Goal: Communication & Community: Answer question/provide support

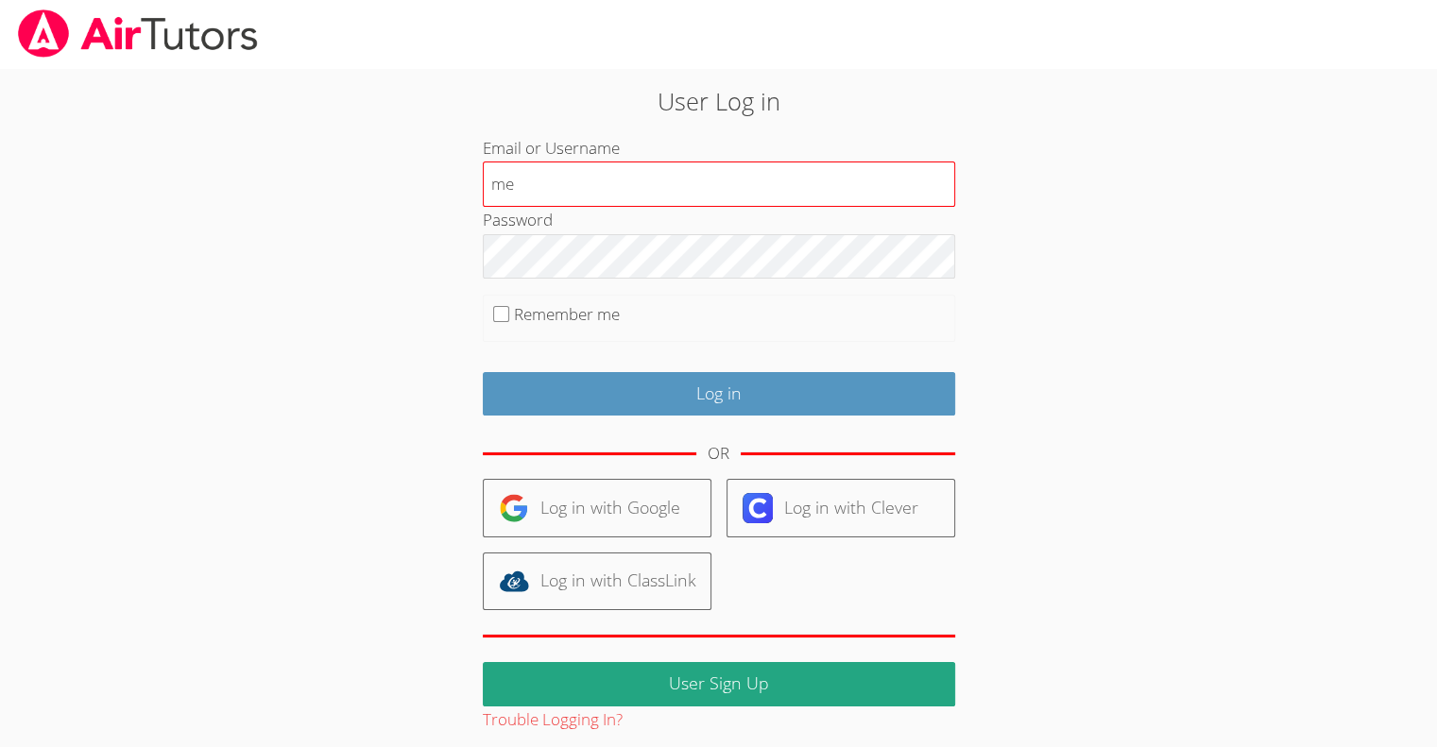
type input "[EMAIL_ADDRESS][DOMAIN_NAME]"
click at [496, 322] on fieldset "Remember me" at bounding box center [719, 318] width 472 height 47
click at [504, 313] on input "Remember me" at bounding box center [501, 314] width 16 height 16
checkbox input "true"
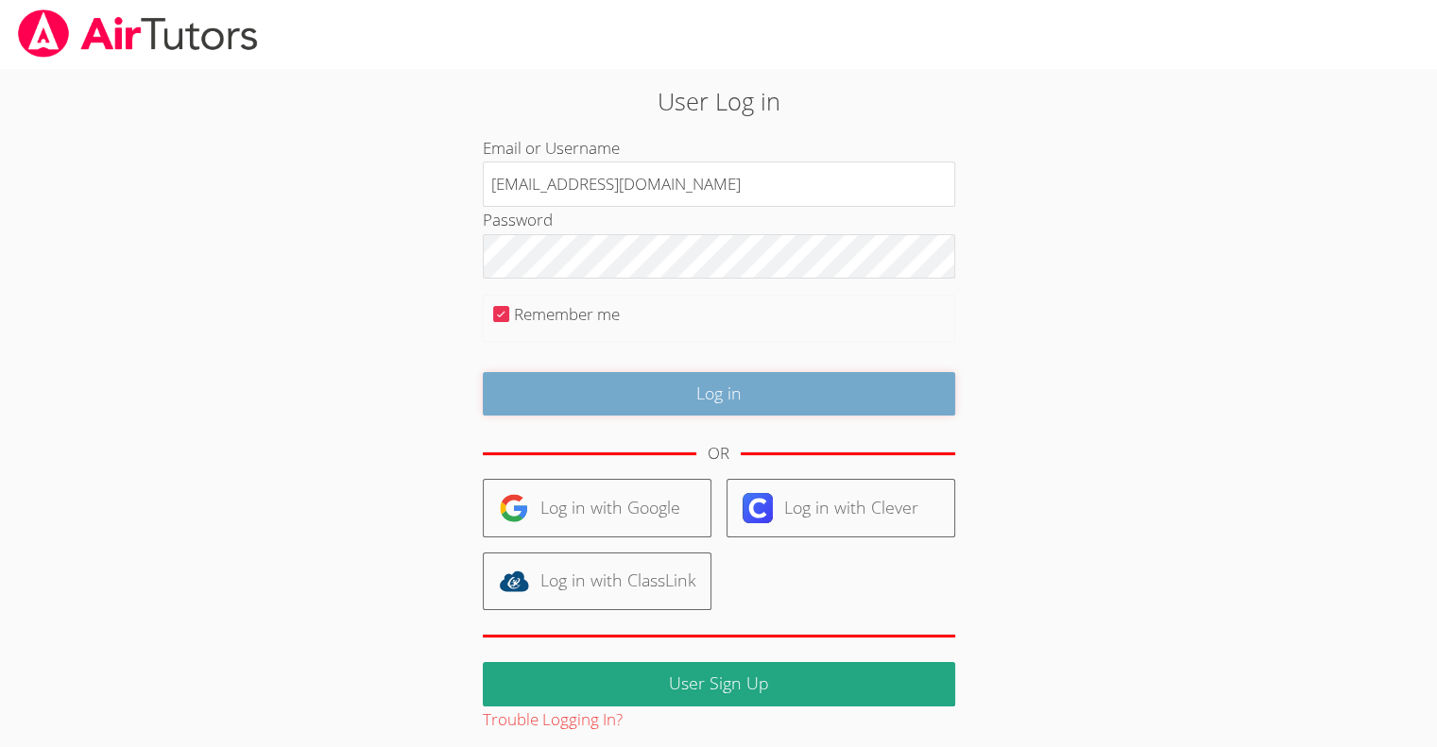
click at [663, 395] on input "Log in" at bounding box center [719, 394] width 472 height 44
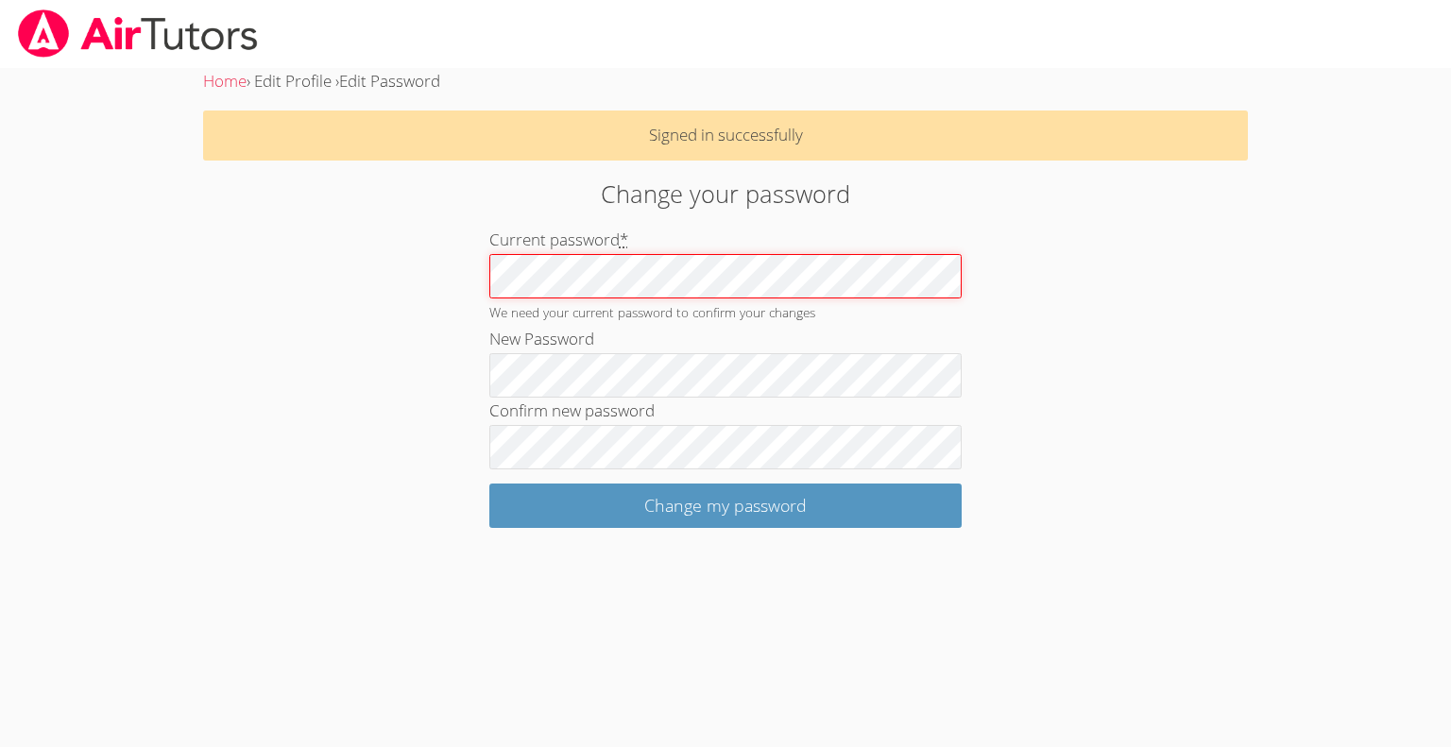
click at [453, 290] on div "Change your password Current password * We need your current password to confir…" at bounding box center [724, 352] width 783 height 352
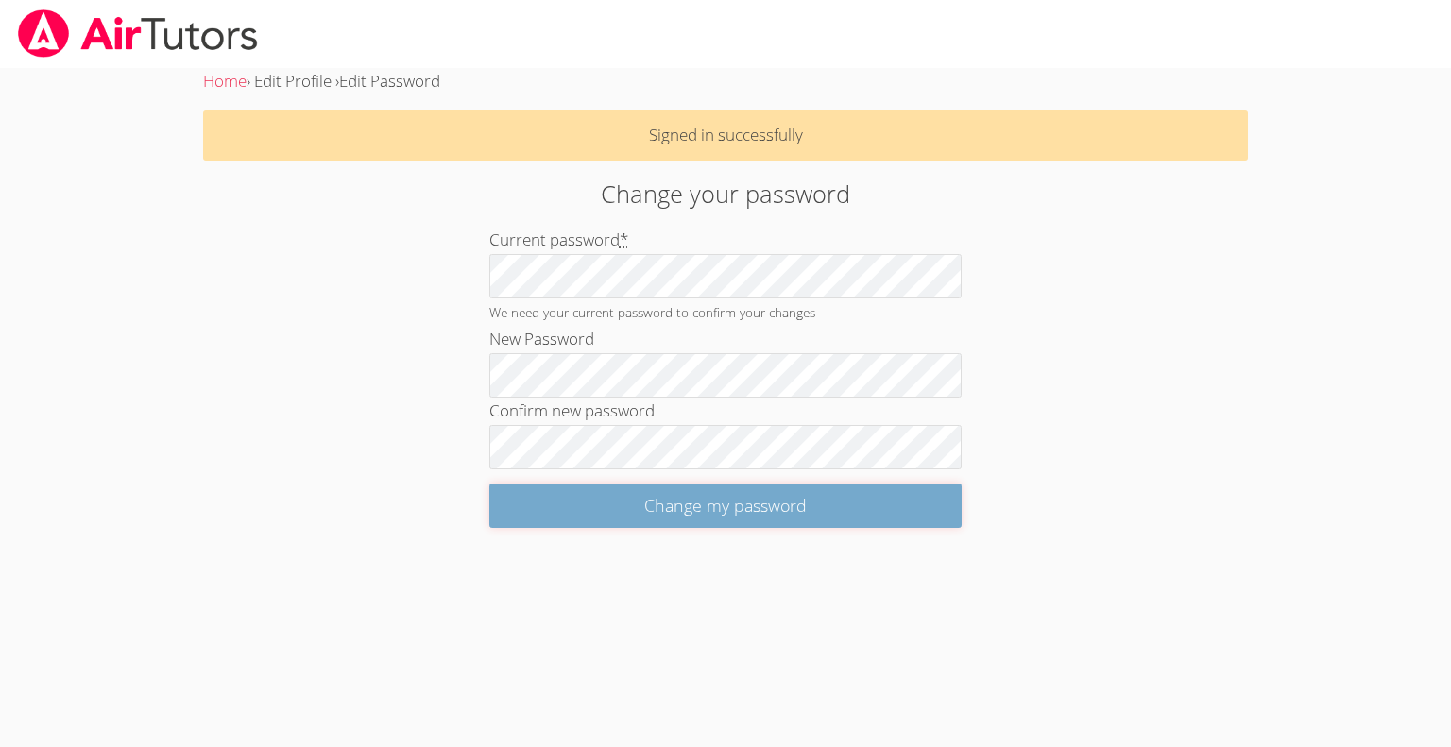
click at [734, 509] on input "Change my password" at bounding box center [725, 506] width 472 height 44
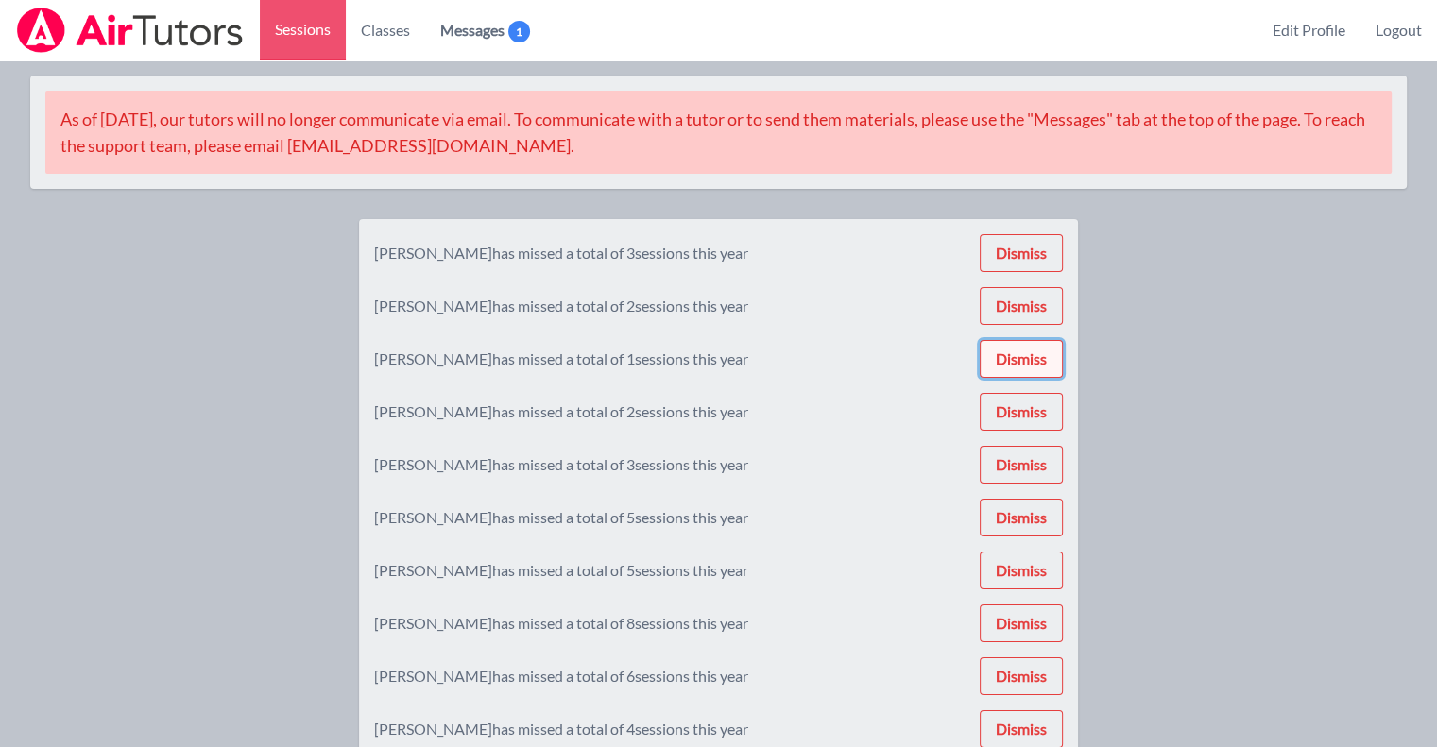
click at [1035, 369] on button "Dismiss" at bounding box center [1020, 359] width 83 height 38
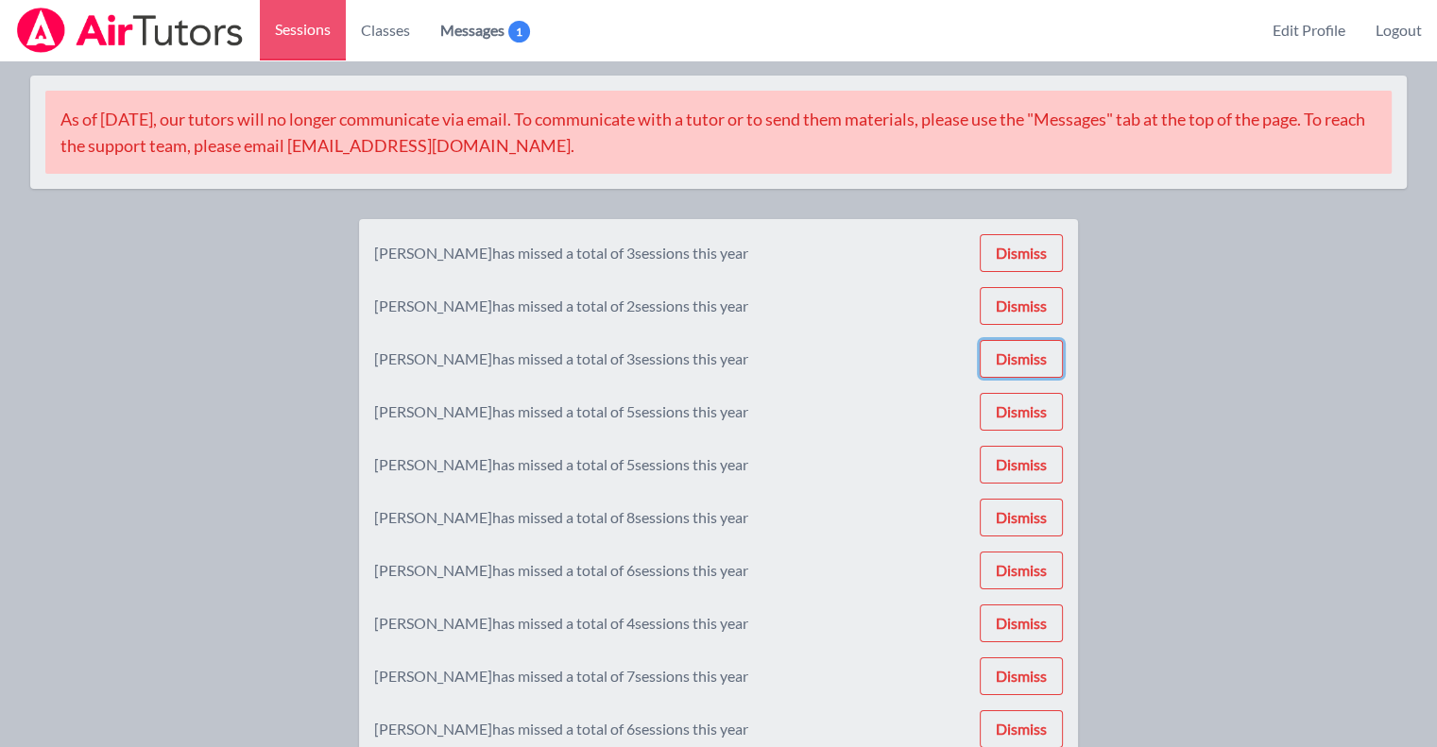
click at [1035, 369] on button "Dismiss" at bounding box center [1020, 359] width 83 height 38
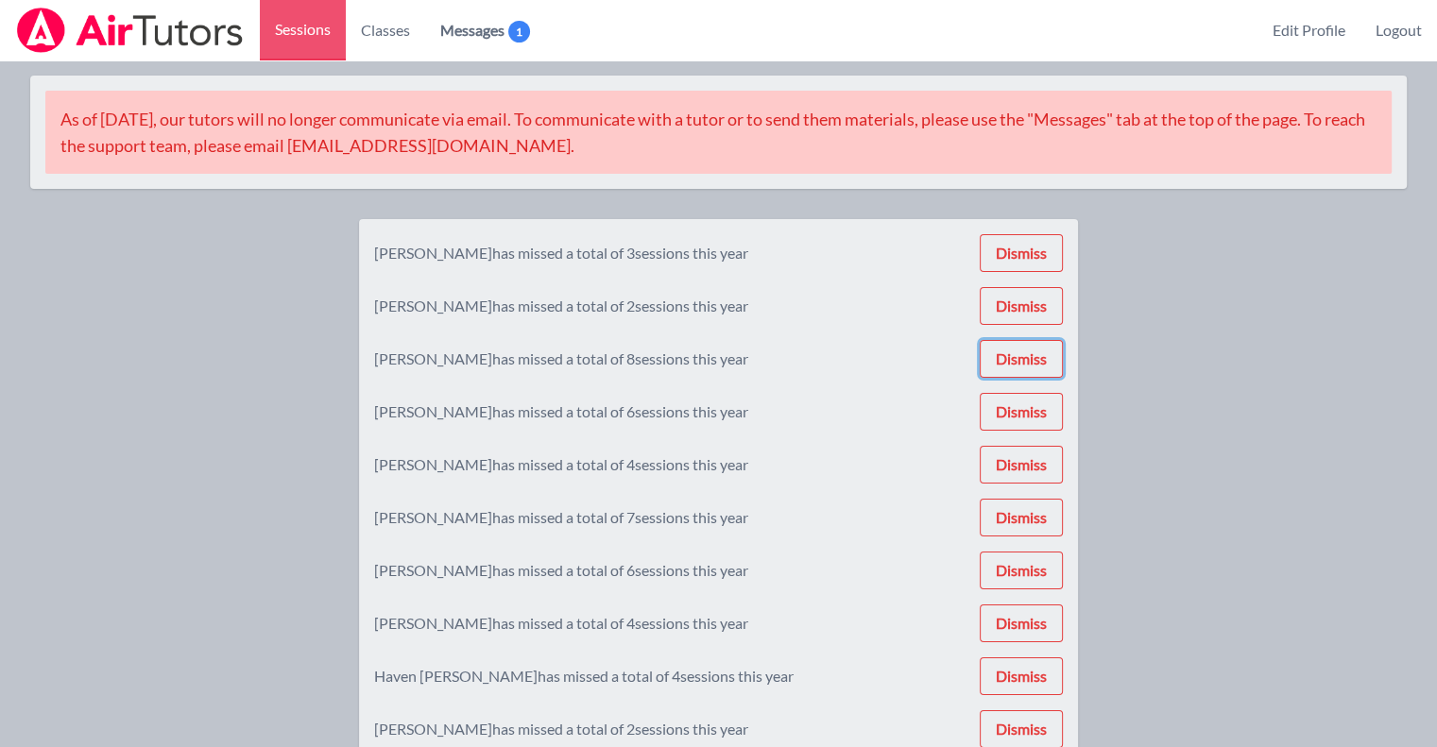
click at [1035, 369] on button "Dismiss" at bounding box center [1020, 359] width 83 height 38
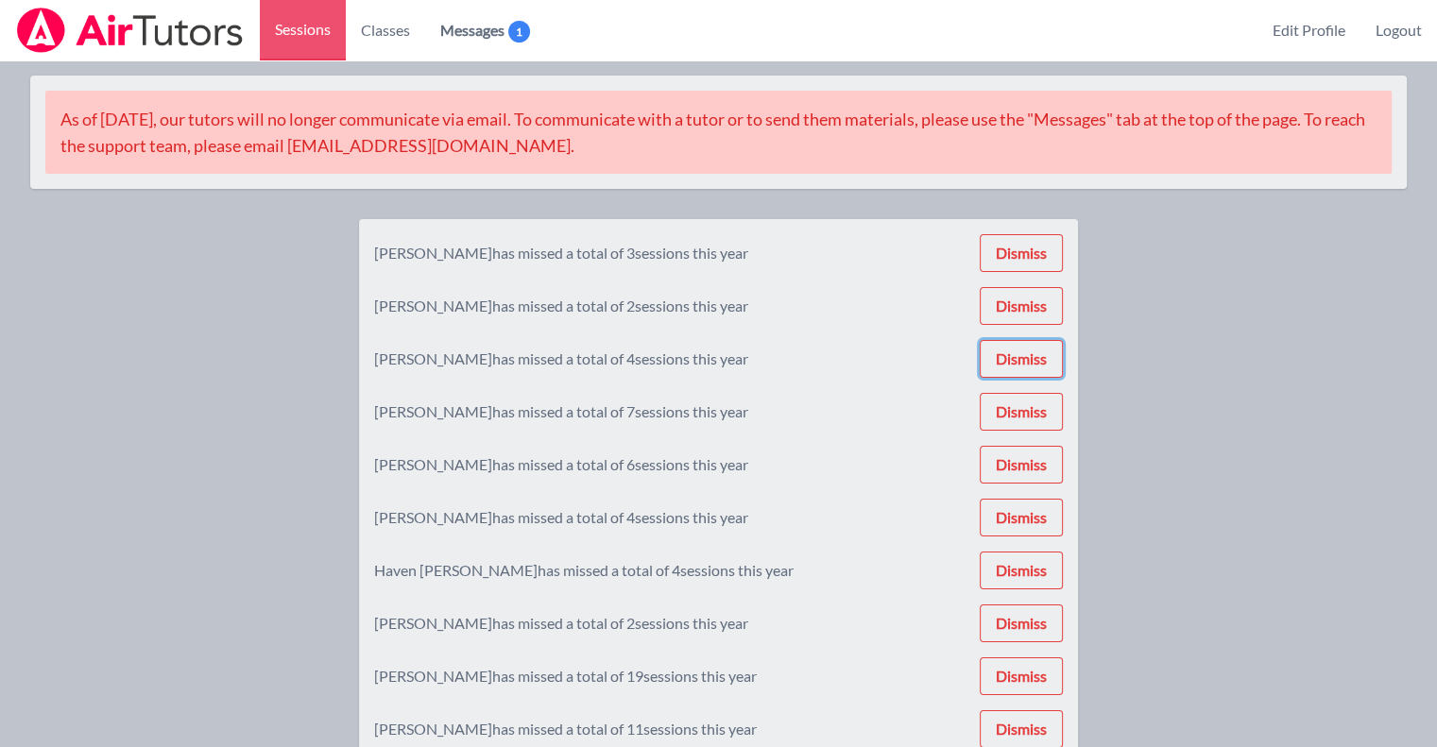
click at [1035, 369] on button "Dismiss" at bounding box center [1020, 359] width 83 height 38
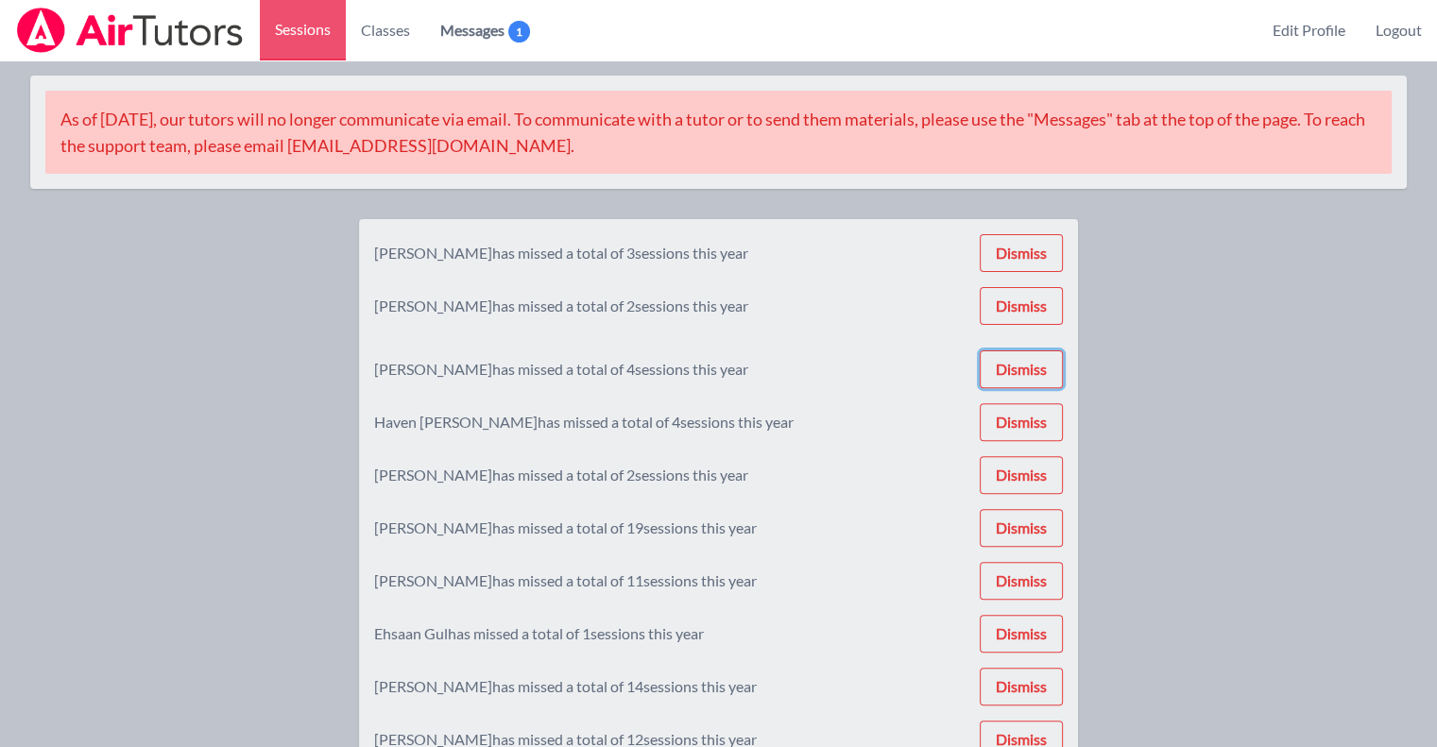
click at [1035, 369] on button "Dismiss" at bounding box center [1020, 369] width 83 height 38
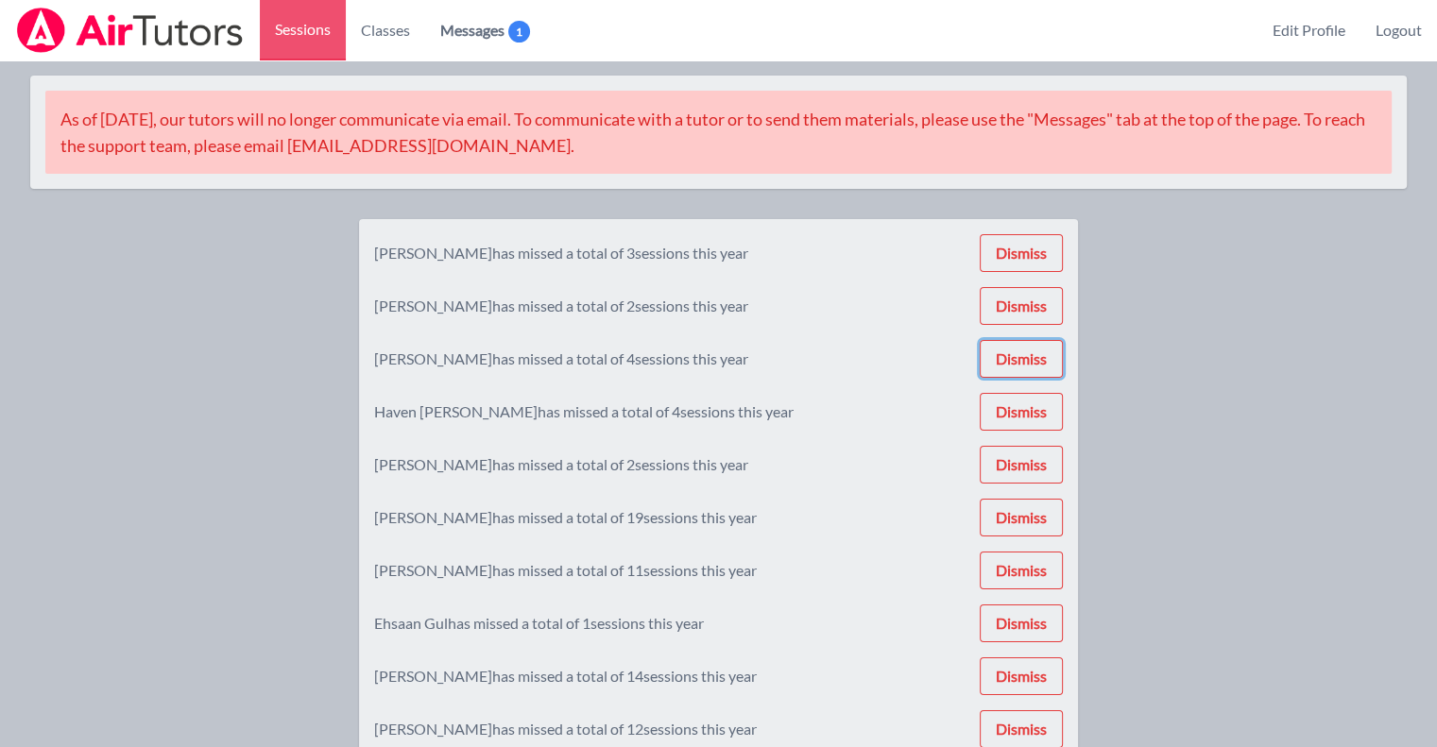
click at [1035, 369] on button "Dismiss" at bounding box center [1020, 359] width 83 height 38
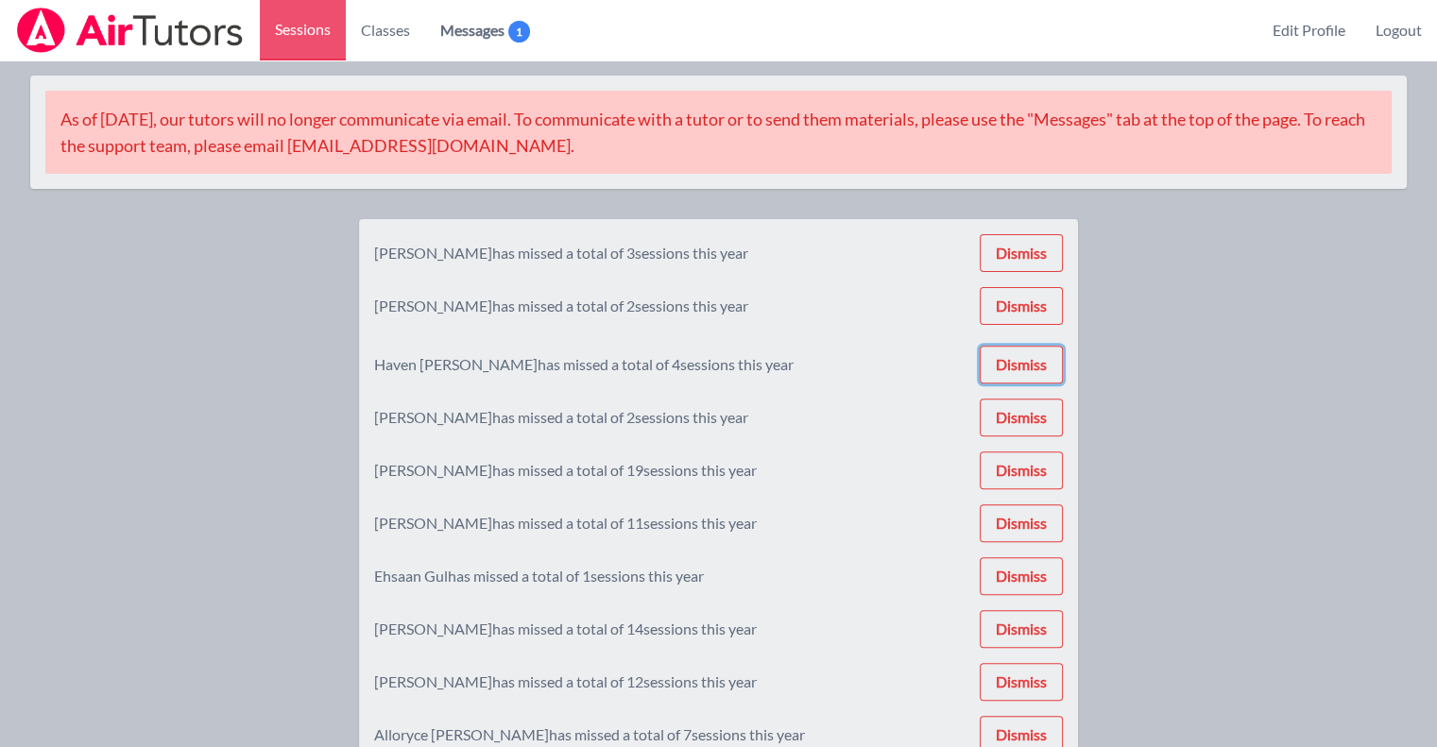
click at [1035, 369] on button "Dismiss" at bounding box center [1020, 365] width 83 height 38
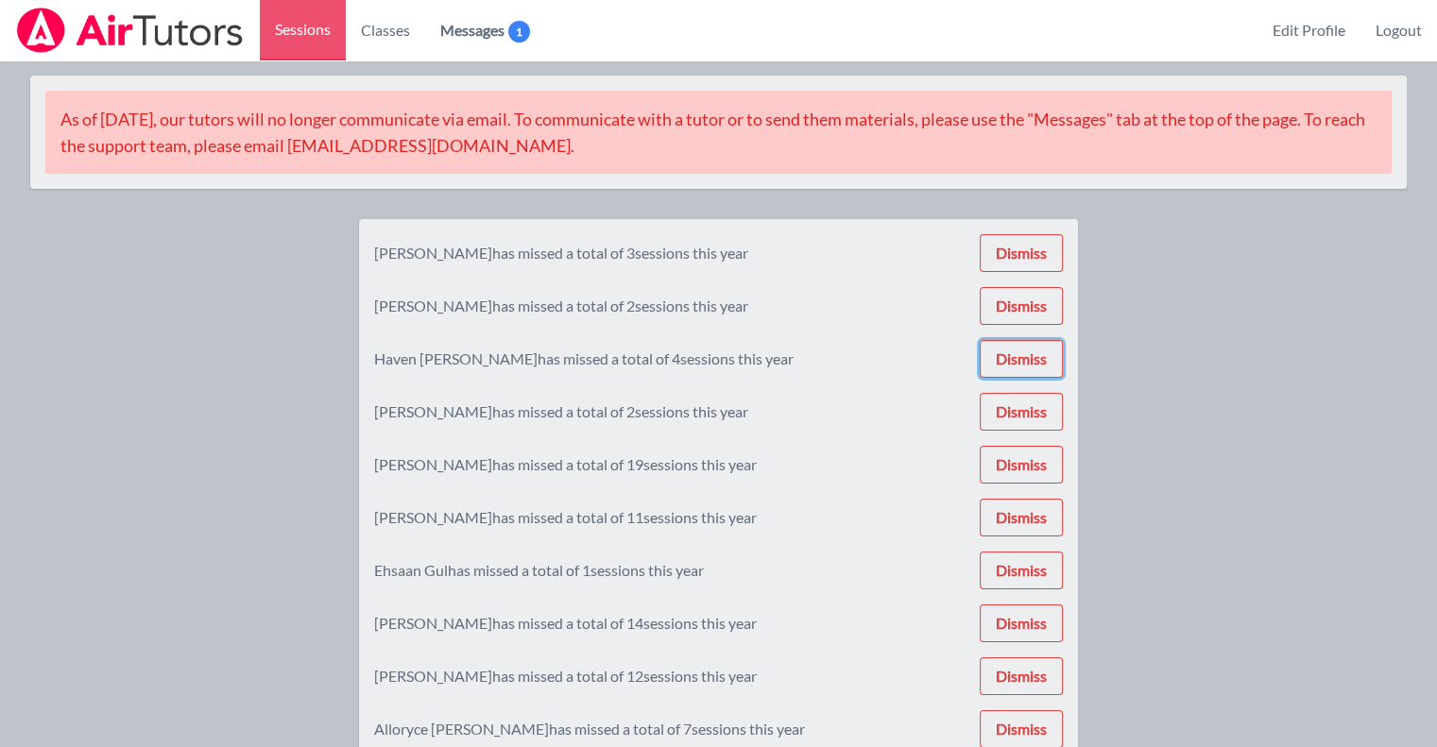
click at [1035, 369] on button "Dismiss" at bounding box center [1020, 359] width 83 height 38
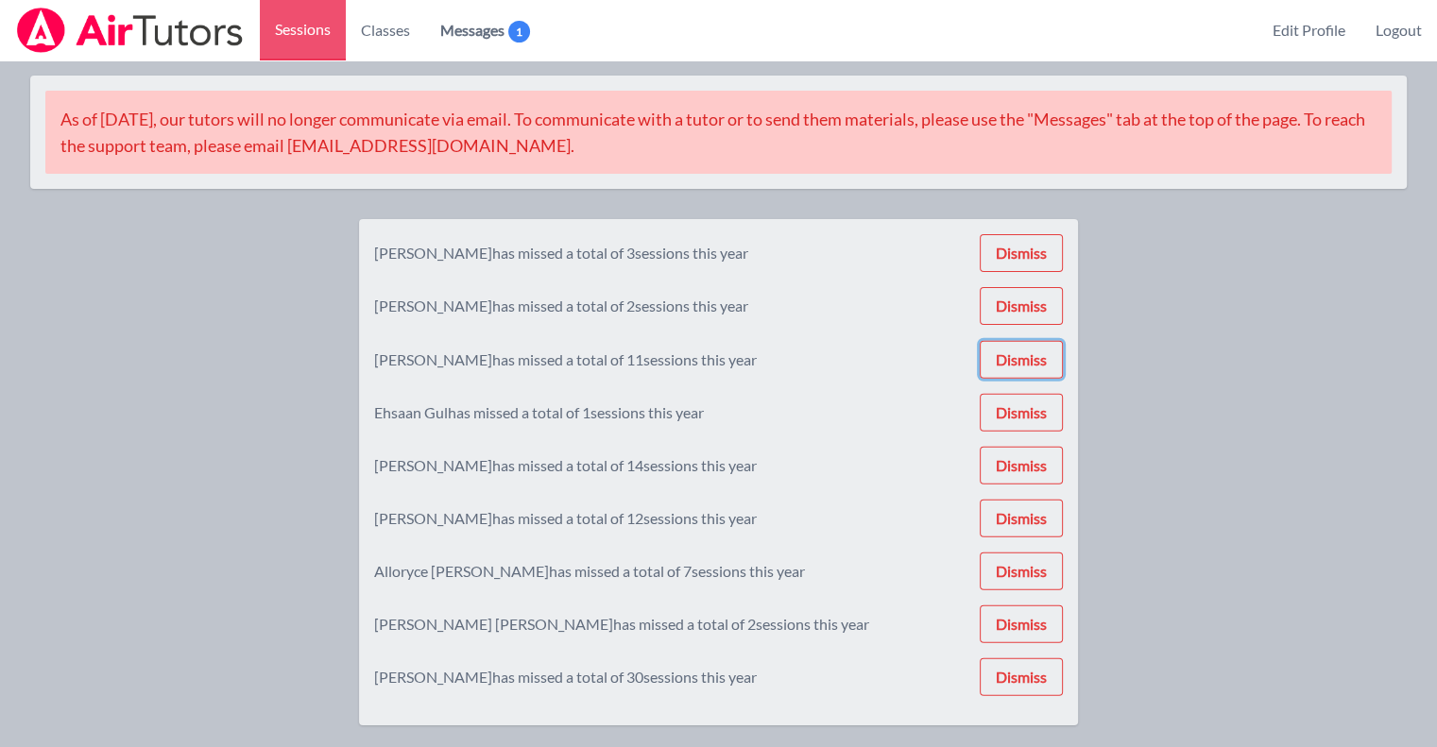
click at [1035, 369] on button "Dismiss" at bounding box center [1020, 360] width 83 height 38
click at [1035, 369] on button "Dismiss" at bounding box center [1020, 359] width 83 height 38
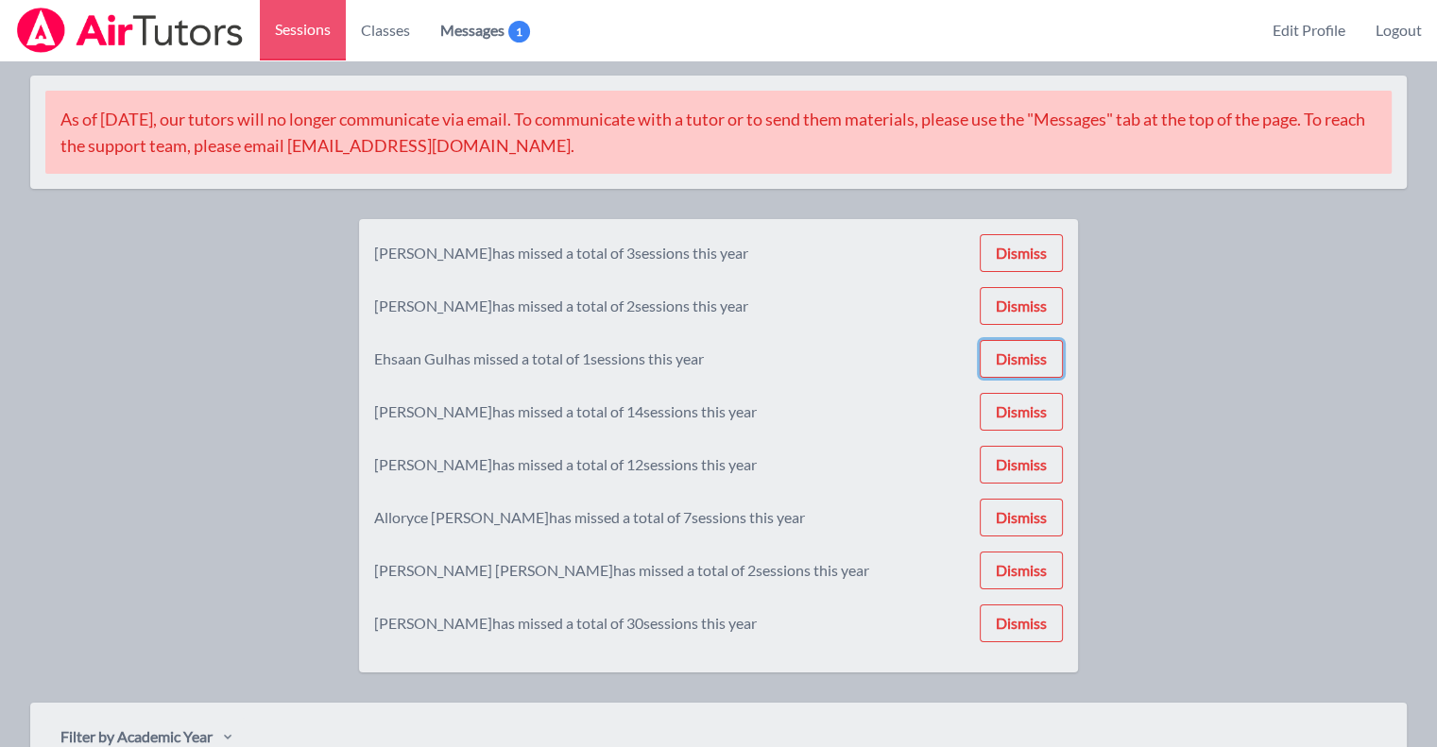
click at [1035, 369] on button "Dismiss" at bounding box center [1020, 359] width 83 height 38
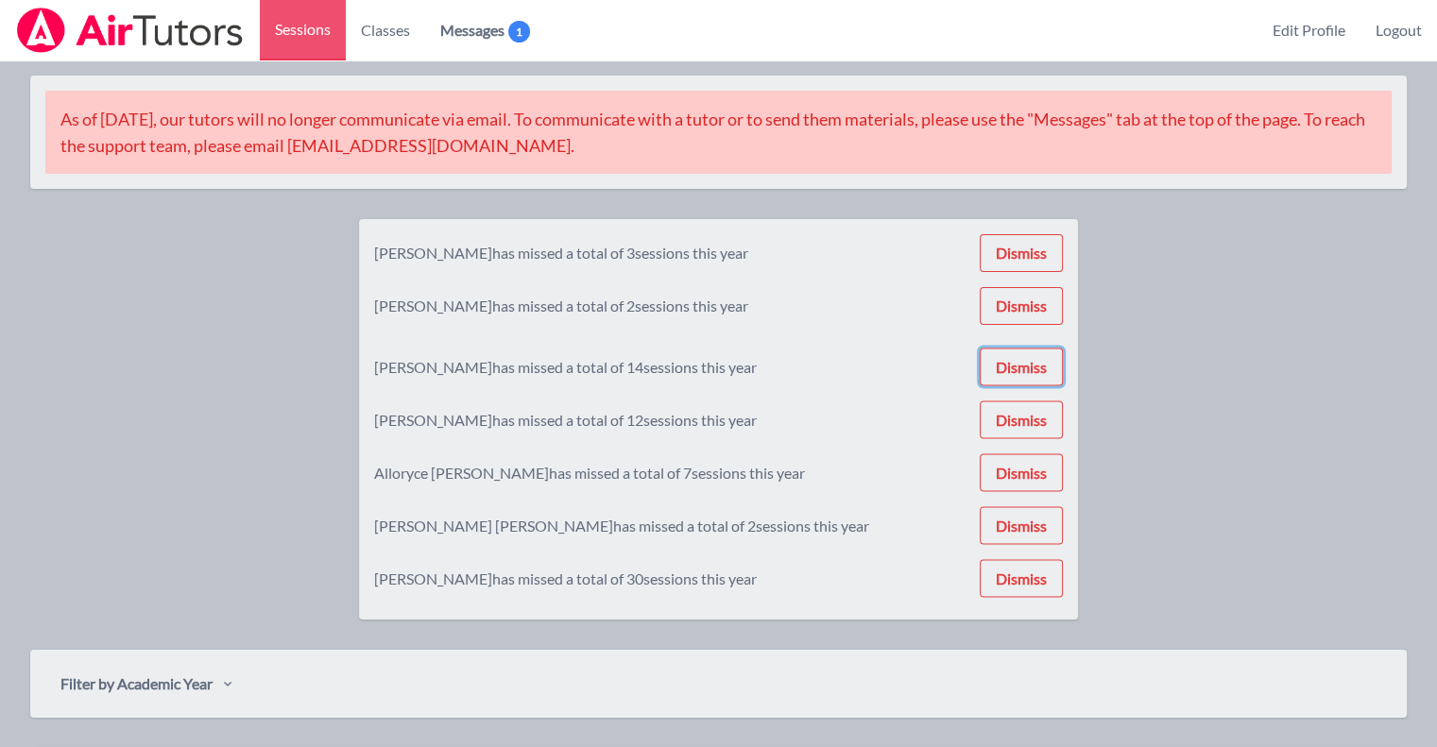
click at [1035, 369] on button "Dismiss" at bounding box center [1020, 367] width 83 height 38
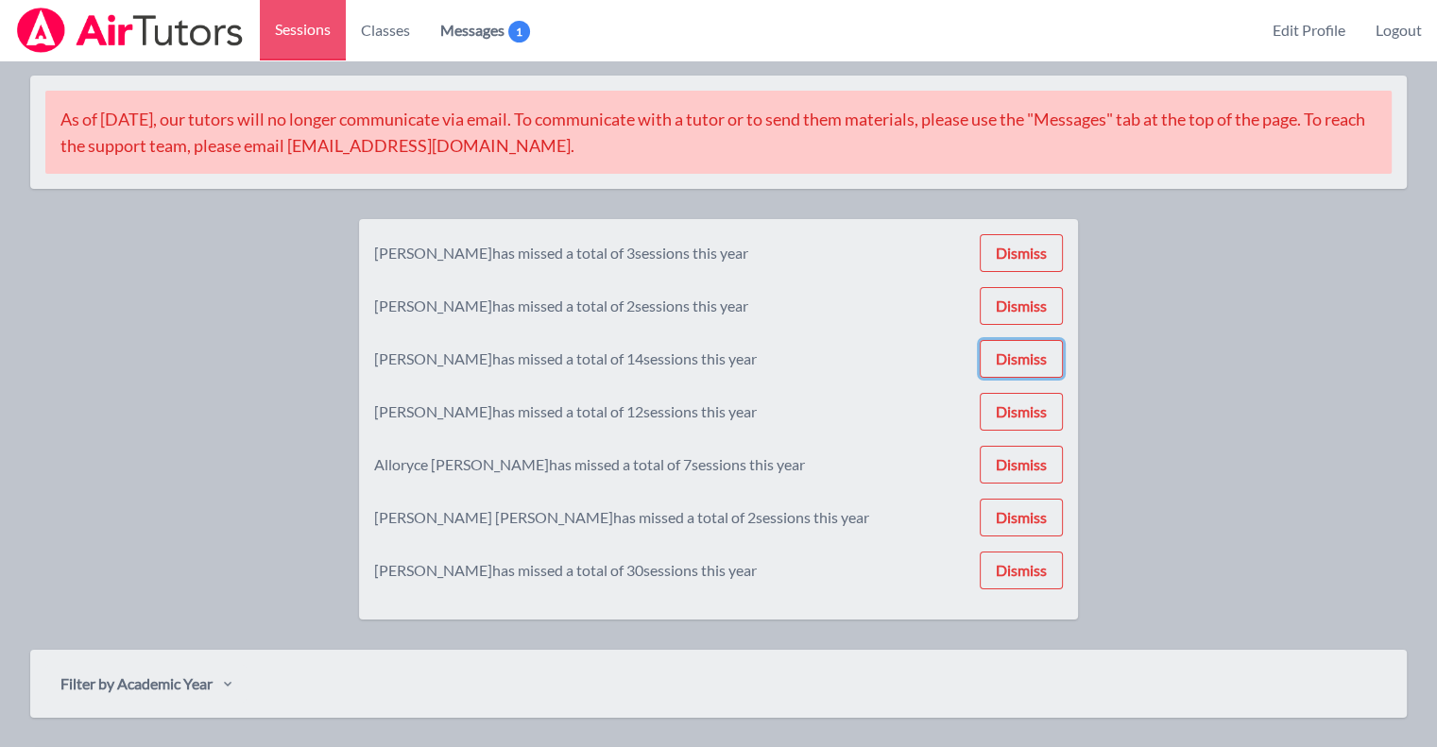
click at [1035, 369] on button "Dismiss" at bounding box center [1020, 359] width 83 height 38
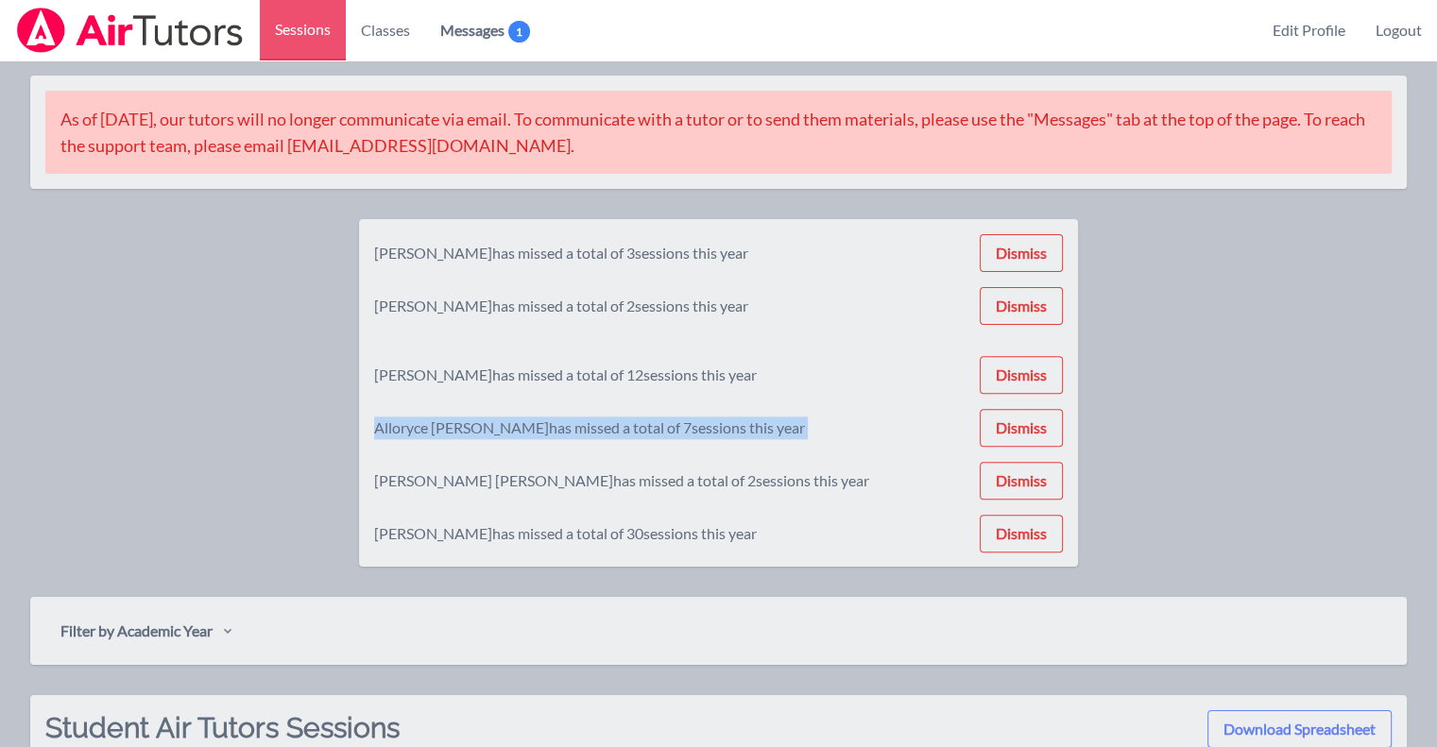
click at [1035, 369] on div "[PERSON_NAME] has missed a total of 3 sessions this year Dismiss [PERSON_NAME] …" at bounding box center [718, 392] width 689 height 317
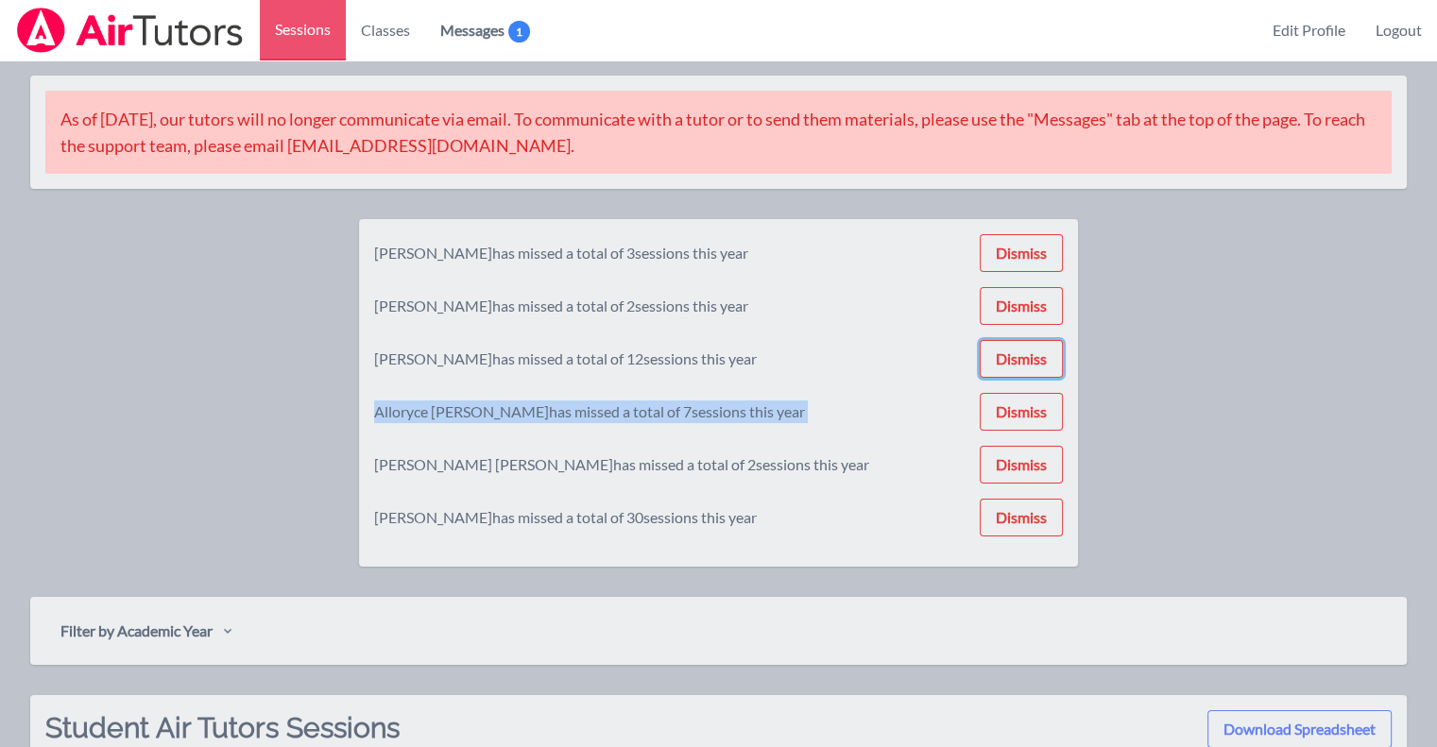
click at [1035, 369] on button "Dismiss" at bounding box center [1020, 359] width 83 height 38
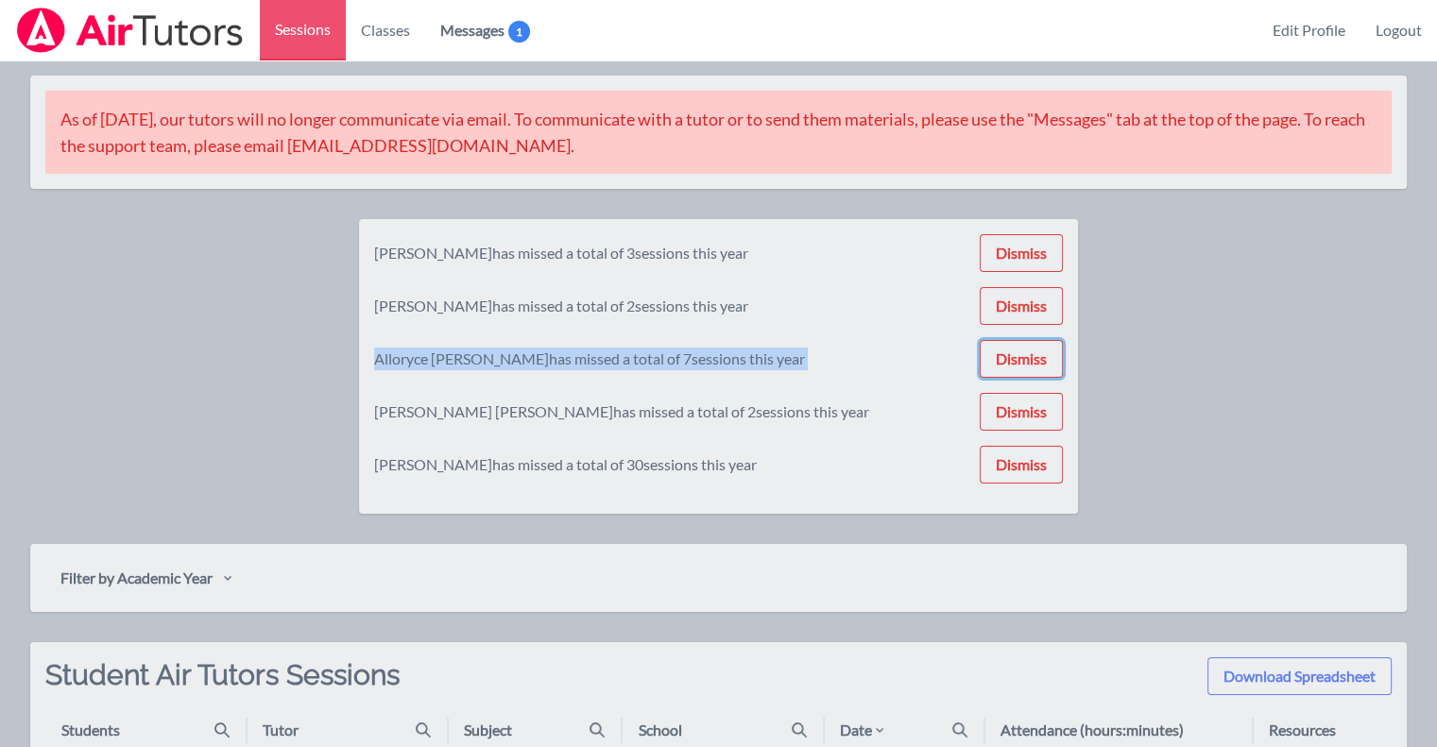
click at [1035, 369] on button "Dismiss" at bounding box center [1020, 359] width 83 height 38
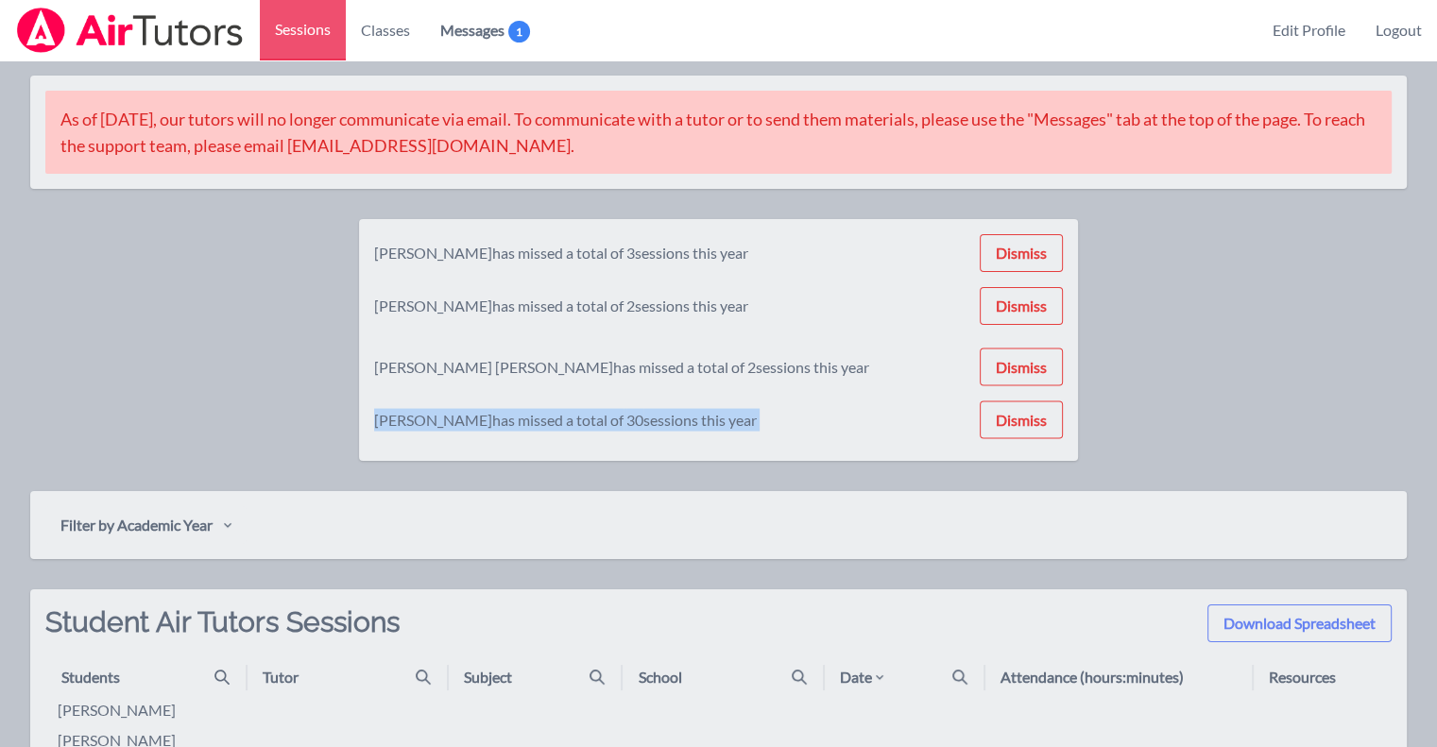
click at [1035, 369] on div "[PERSON_NAME] has missed a total of 3 sessions this year Dismiss [PERSON_NAME] …" at bounding box center [718, 340] width 689 height 212
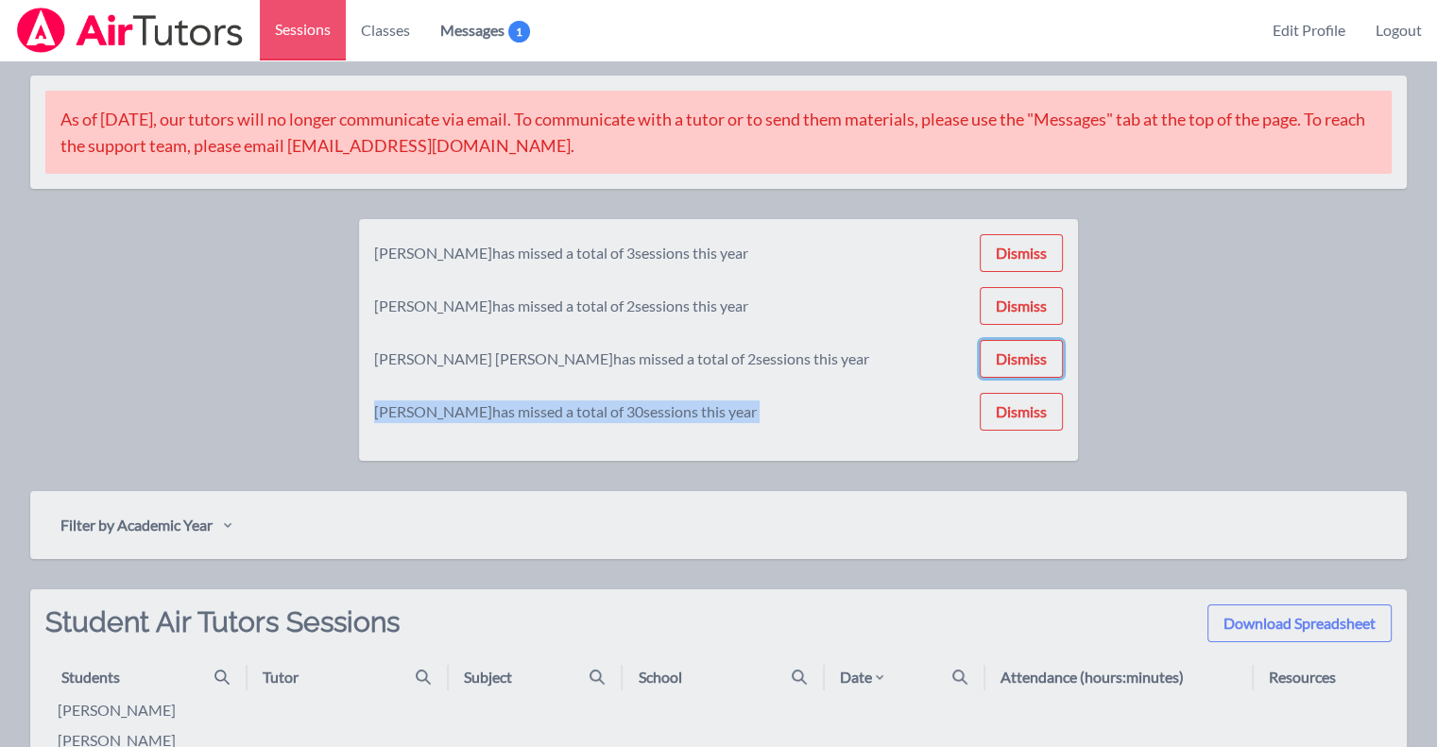
click at [1035, 369] on button "Dismiss" at bounding box center [1020, 359] width 83 height 38
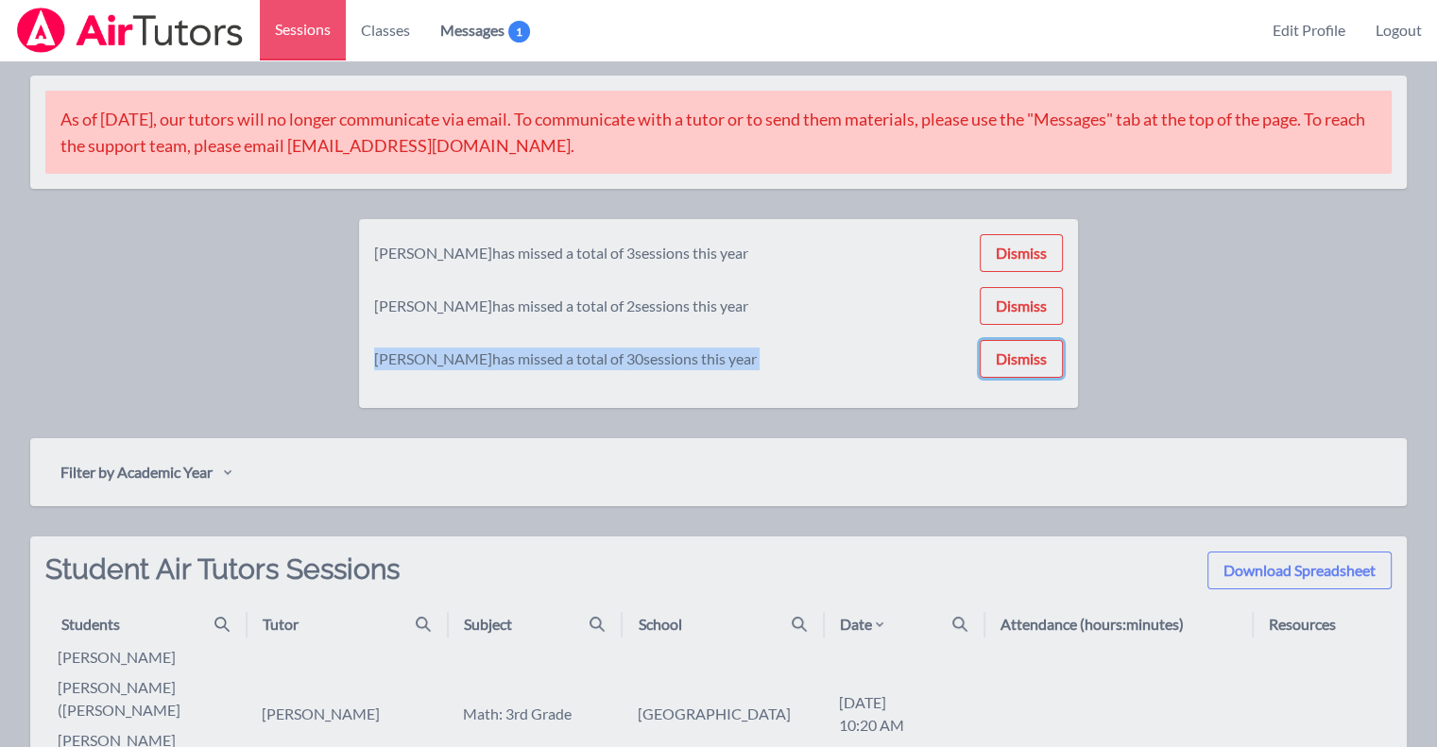
click at [1035, 369] on button "Dismiss" at bounding box center [1020, 359] width 83 height 38
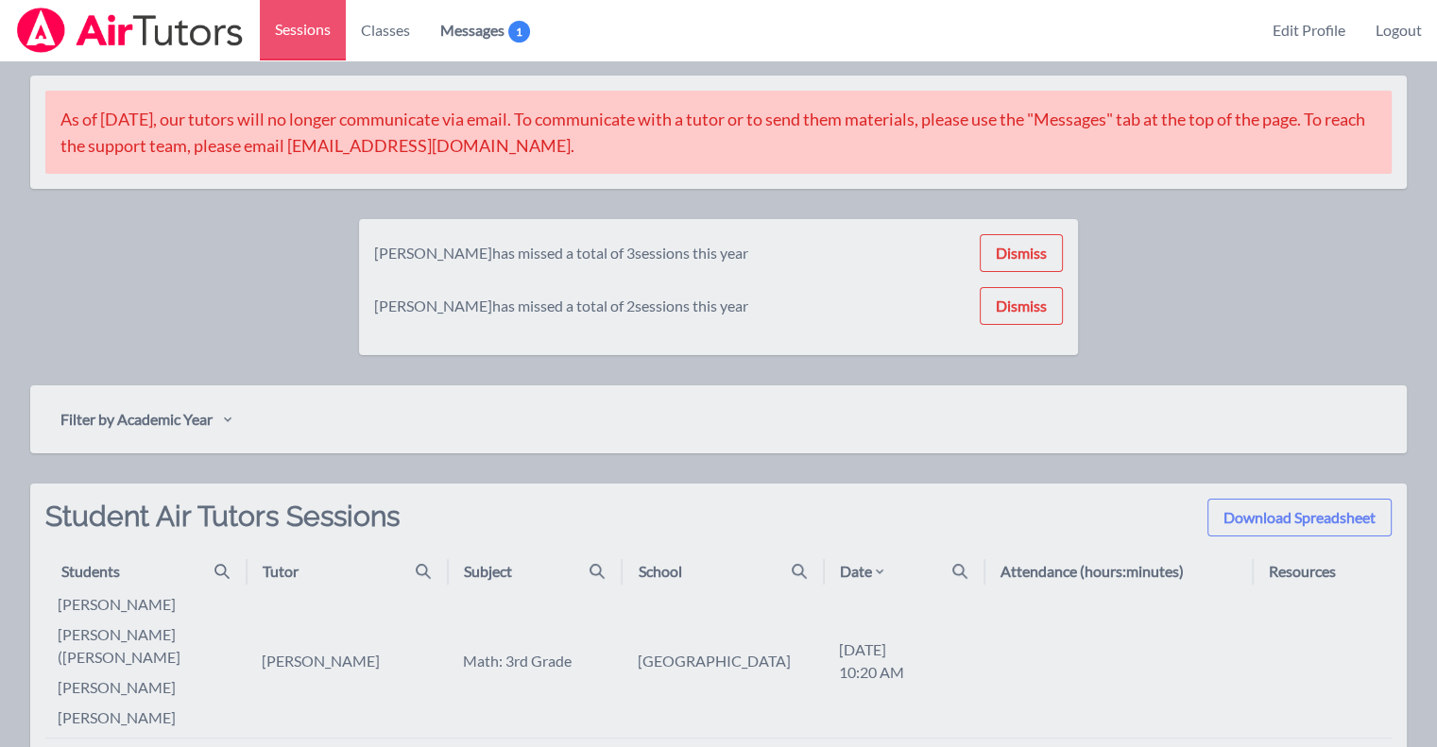
click at [1035, 369] on div "[PERSON_NAME] has missed a total of 3 sessions this year Dismiss [PERSON_NAME] …" at bounding box center [718, 302] width 1376 height 166
click at [1031, 303] on button "Dismiss" at bounding box center [1020, 306] width 83 height 38
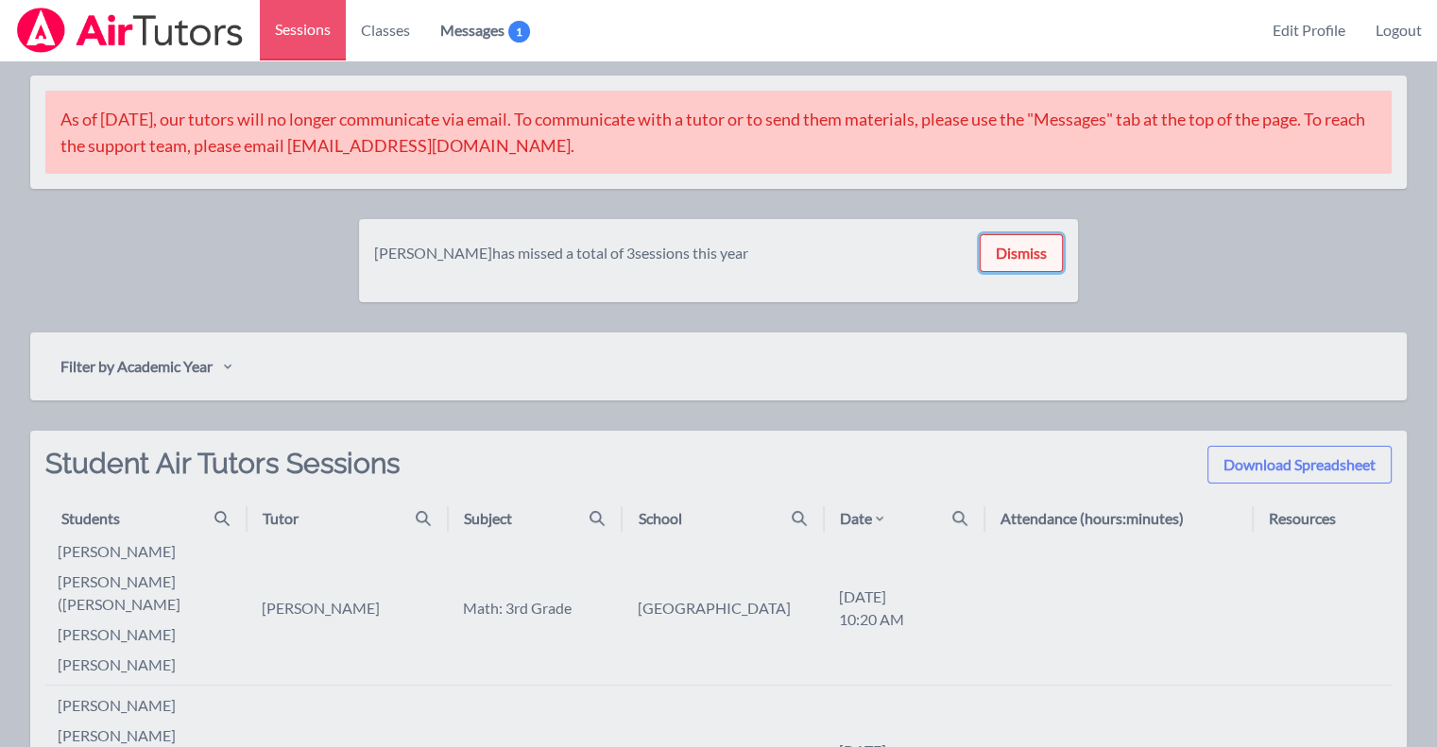
click at [1027, 248] on button "Dismiss" at bounding box center [1020, 253] width 83 height 38
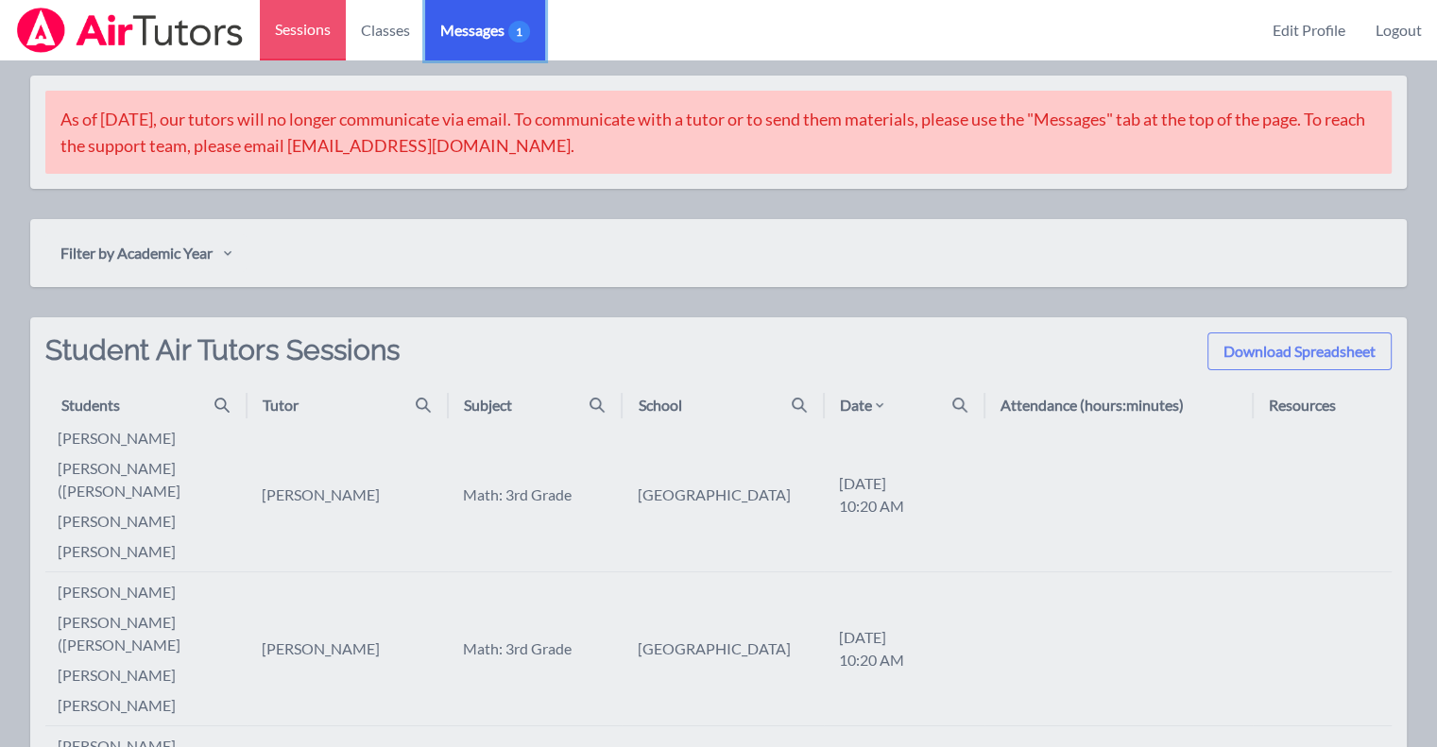
click at [480, 32] on span "Messages 1" at bounding box center [485, 30] width 90 height 23
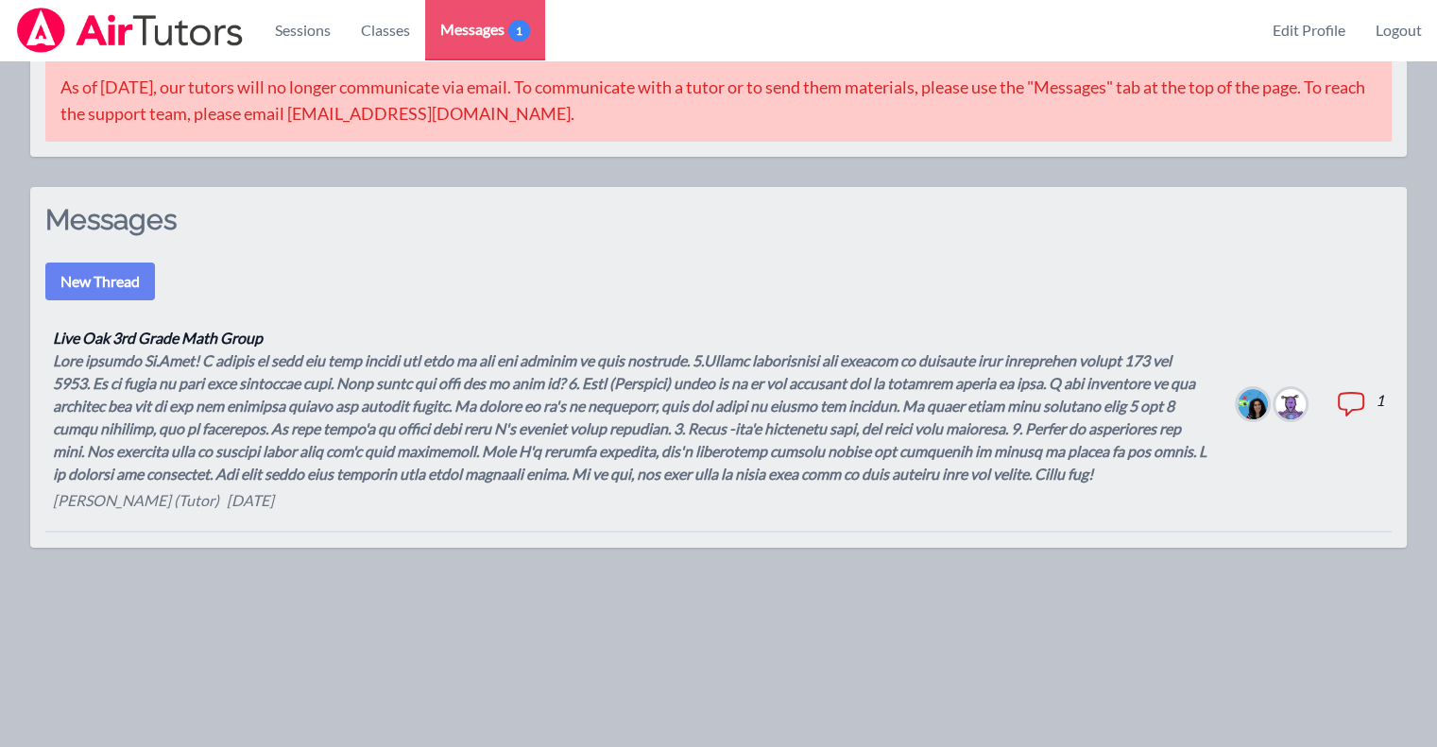
scroll to position [60, 0]
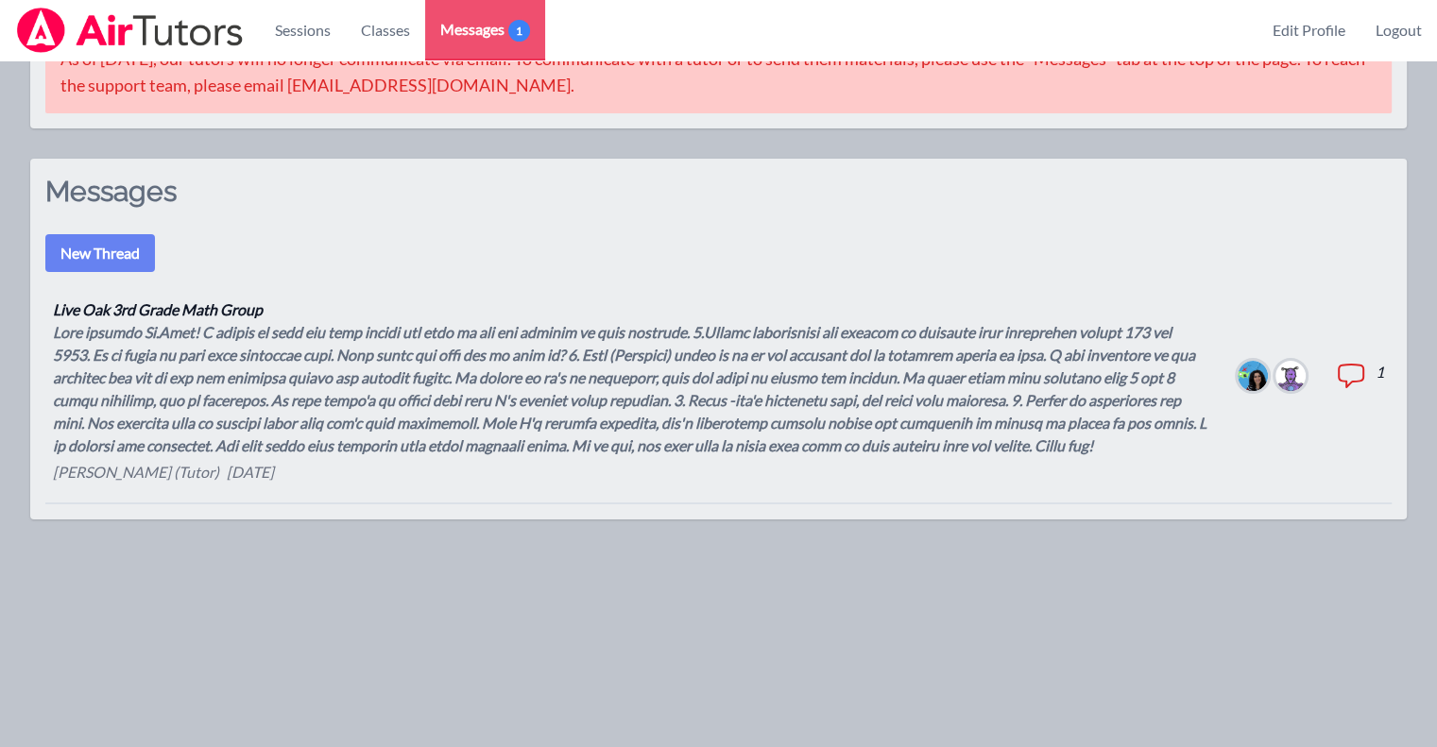
click at [225, 440] on div at bounding box center [630, 389] width 1154 height 136
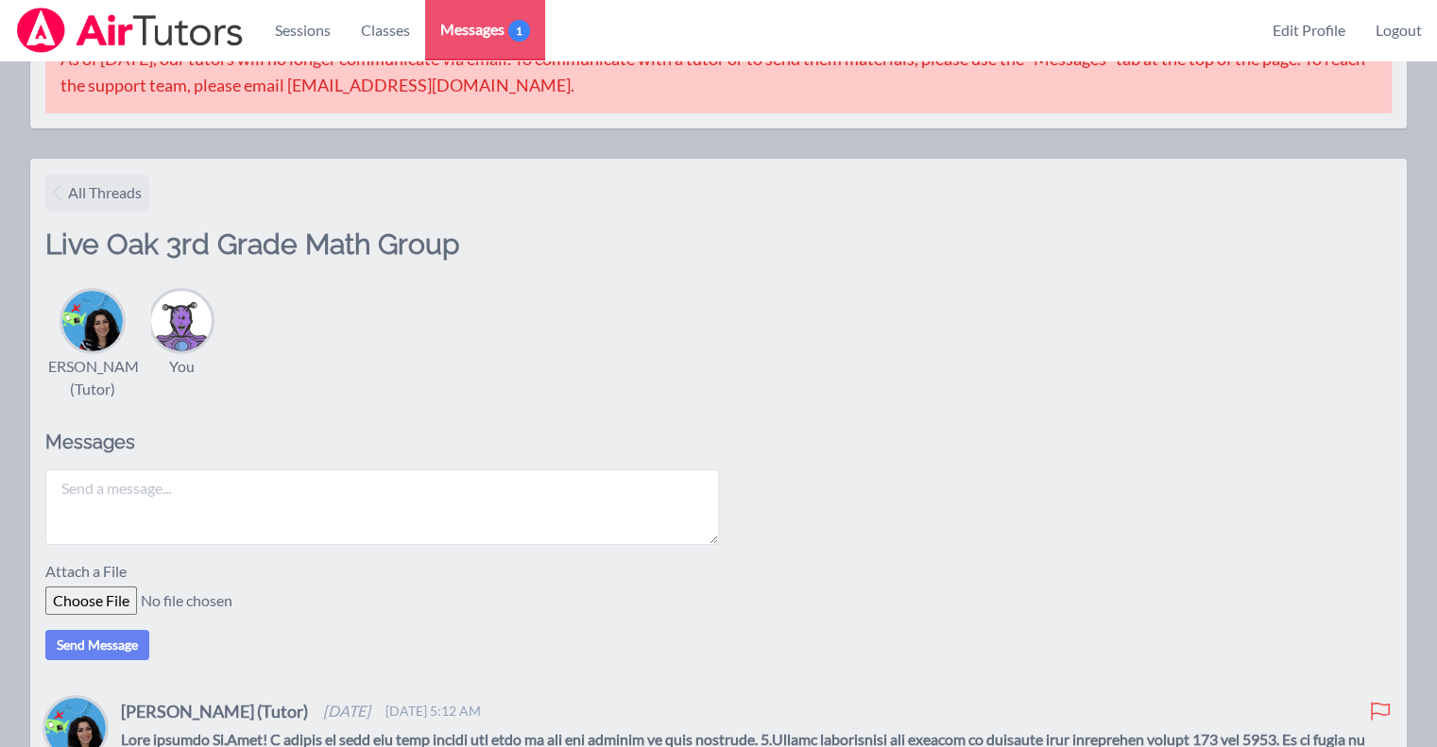
click at [74, 179] on link "All Threads" at bounding box center [97, 193] width 104 height 38
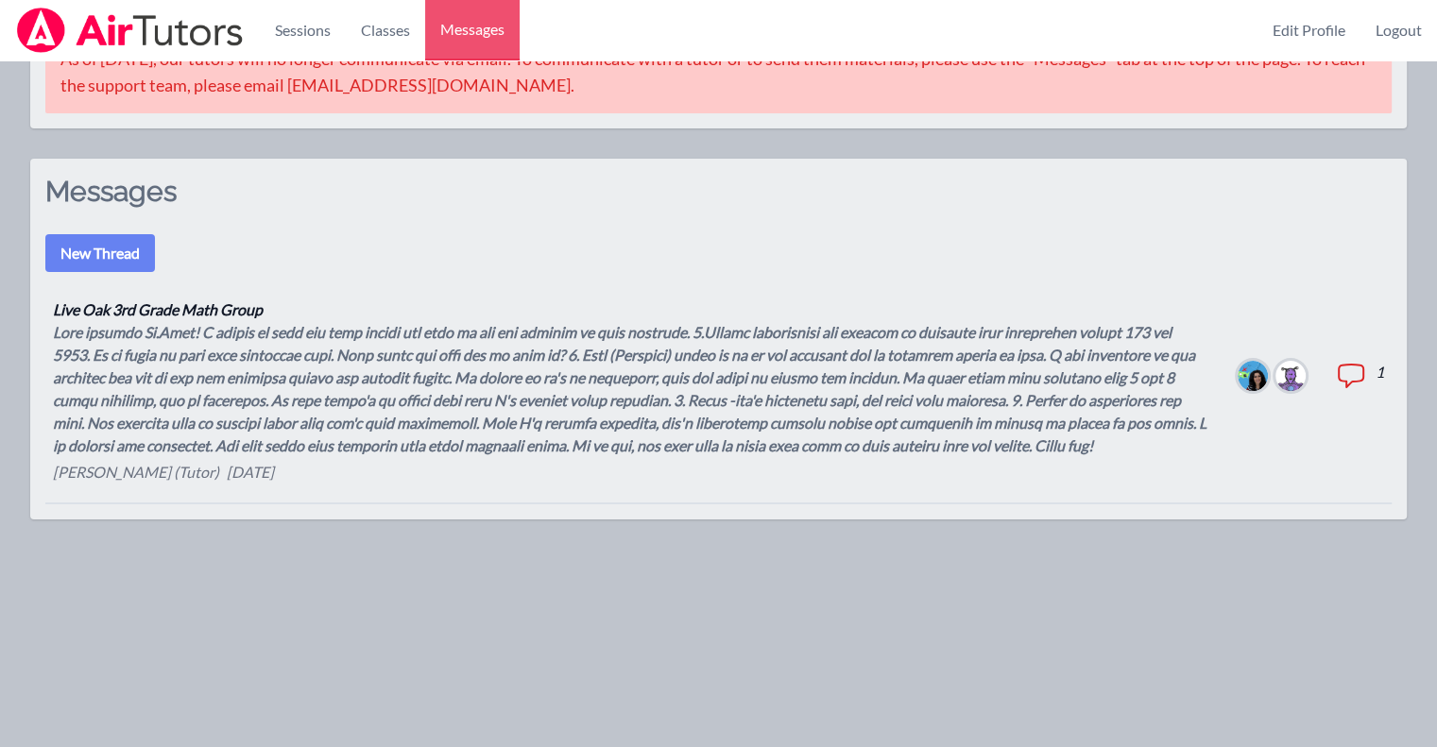
click at [191, 418] on div at bounding box center [630, 389] width 1154 height 136
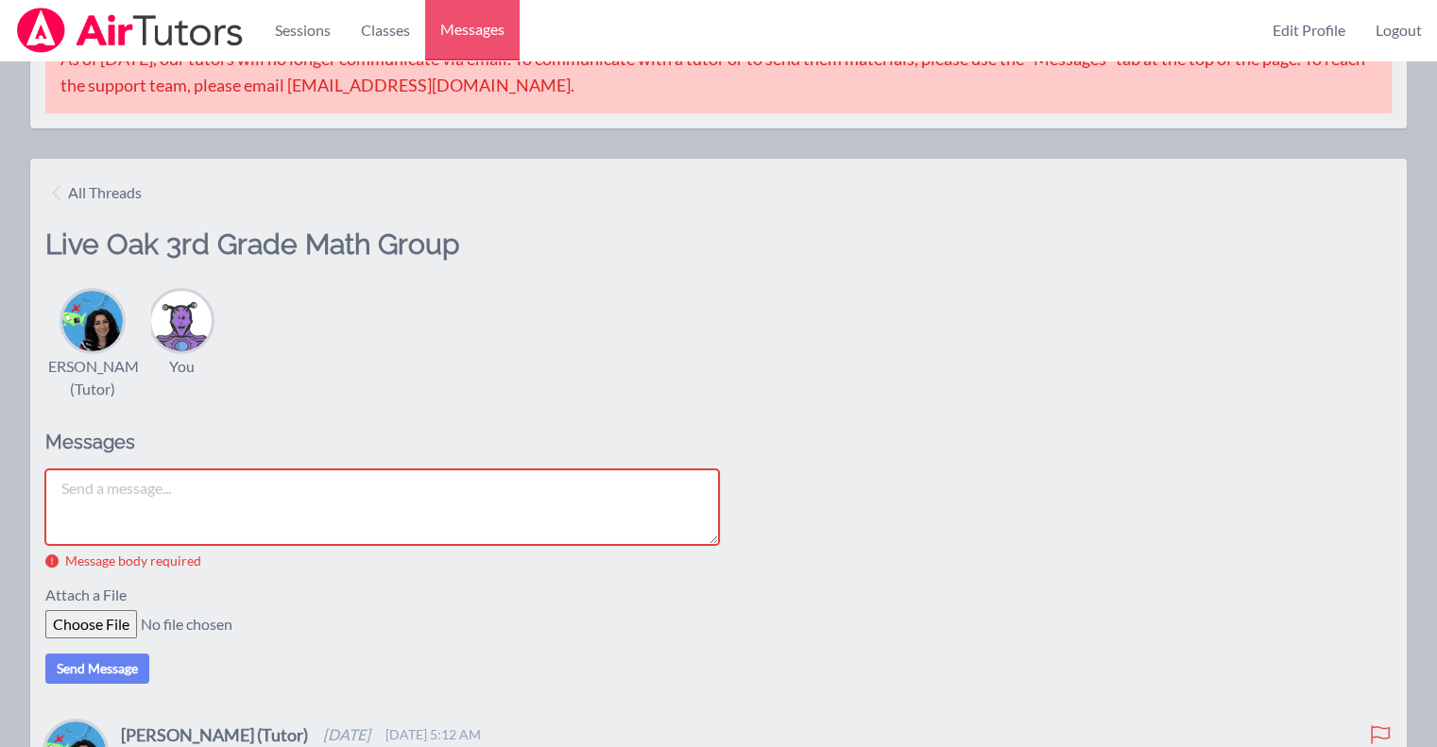
click at [179, 332] on img at bounding box center [181, 321] width 60 height 60
click at [160, 533] on textarea at bounding box center [381, 507] width 673 height 76
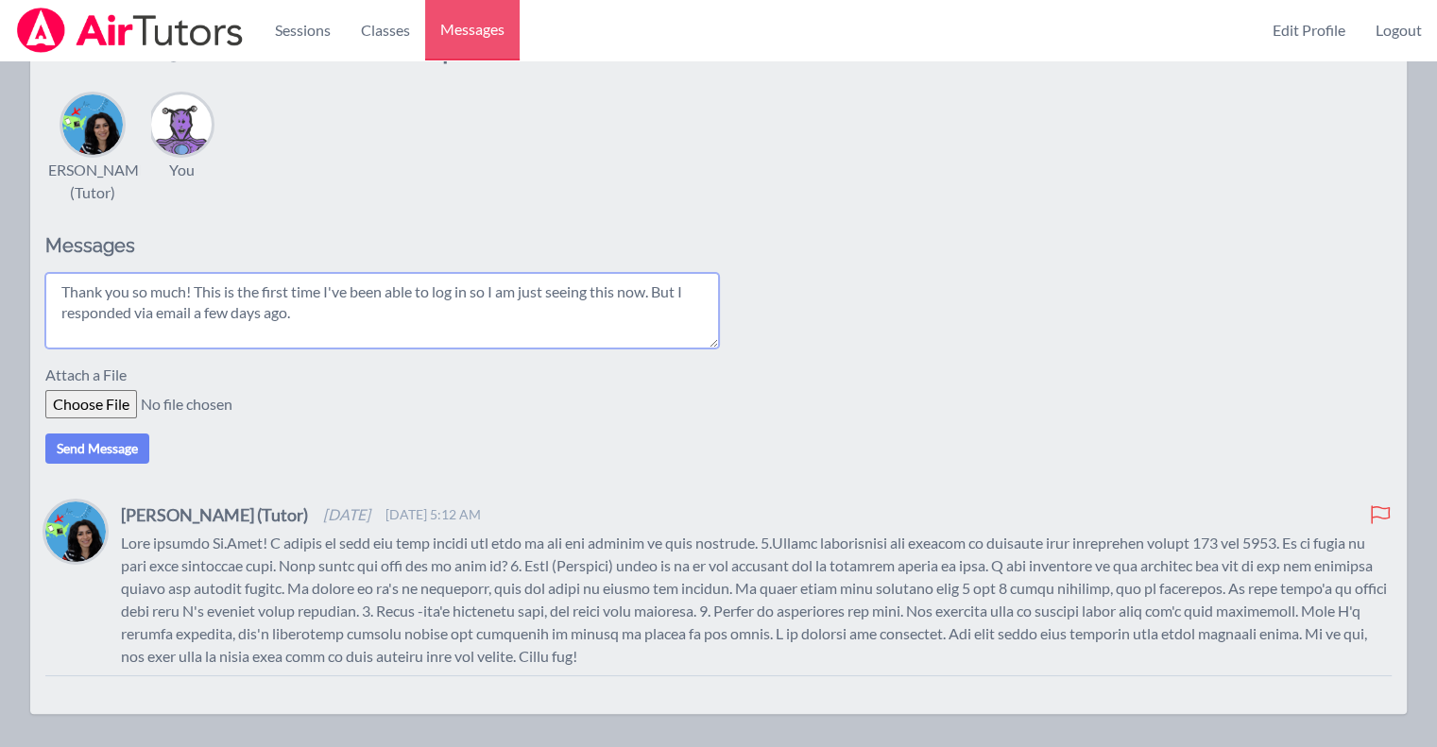
scroll to position [261, 0]
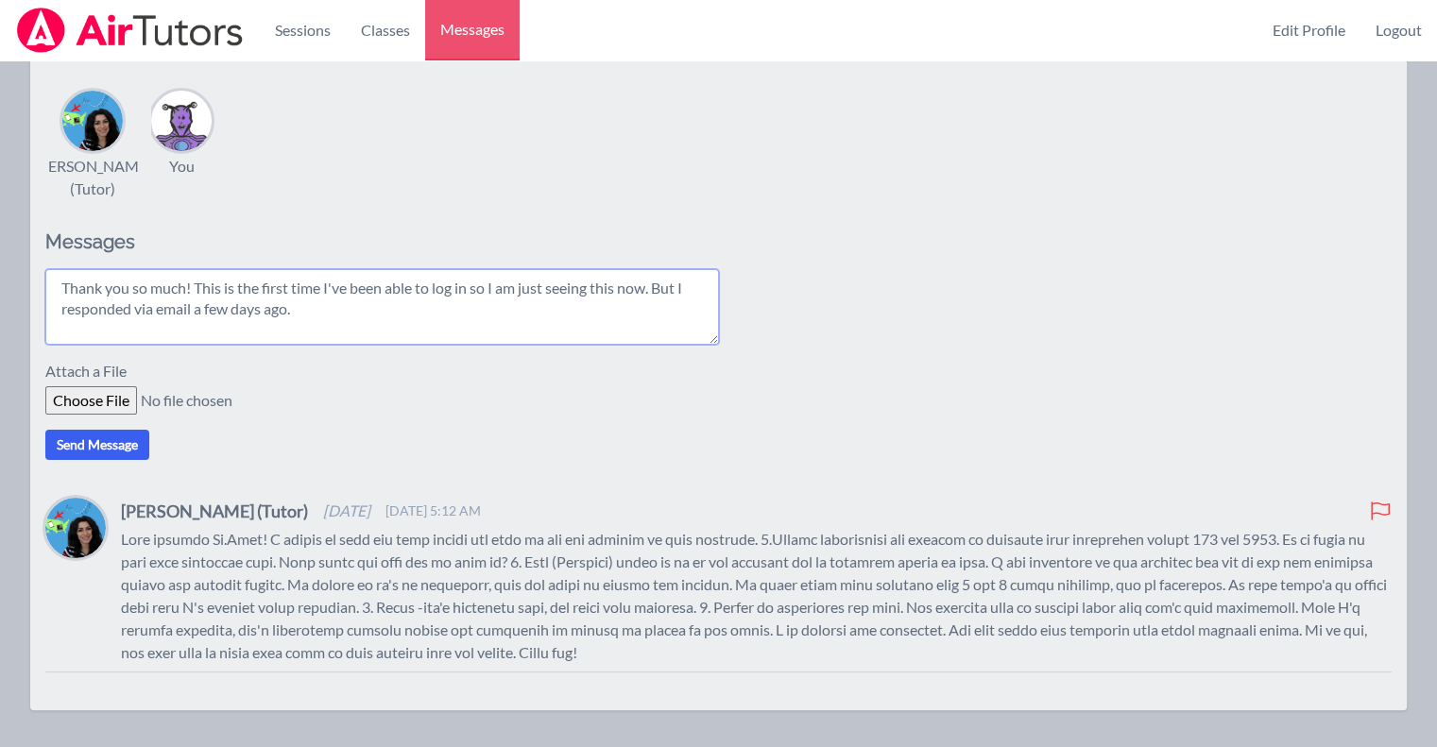
type textarea "Thank you so much! This is the first time I've been able to log in so I am just…"
click at [135, 460] on button "Send Message" at bounding box center [97, 445] width 104 height 30
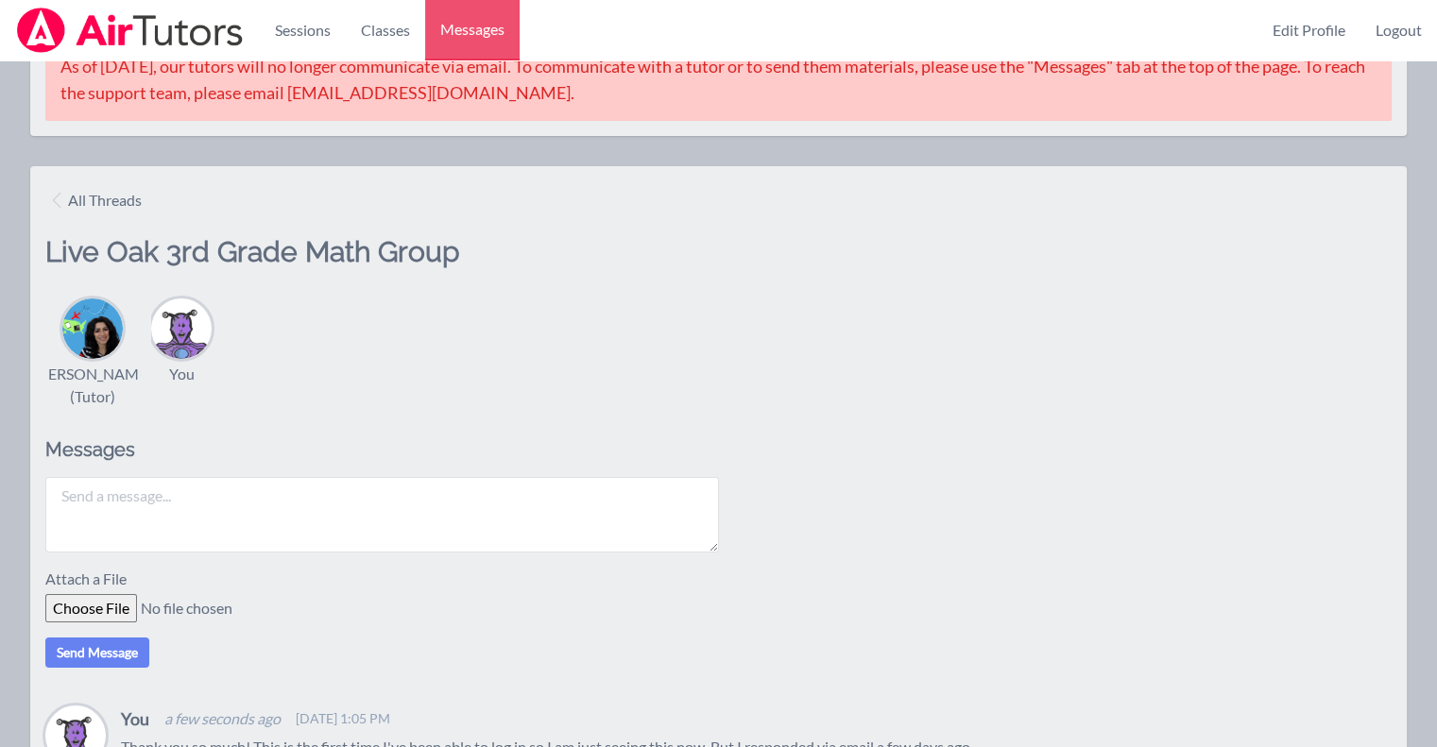
scroll to position [0, 0]
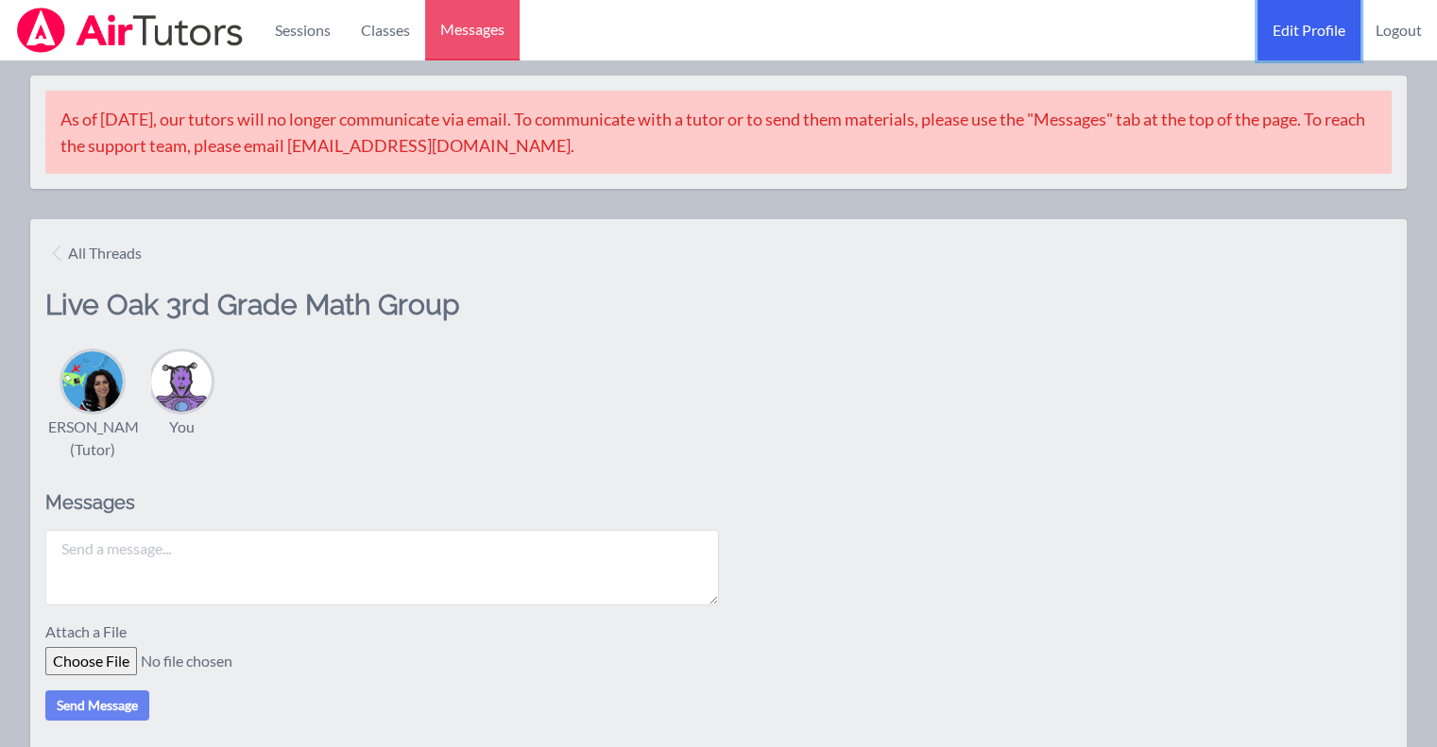
click at [1306, 18] on link "Edit Profile" at bounding box center [1308, 30] width 103 height 60
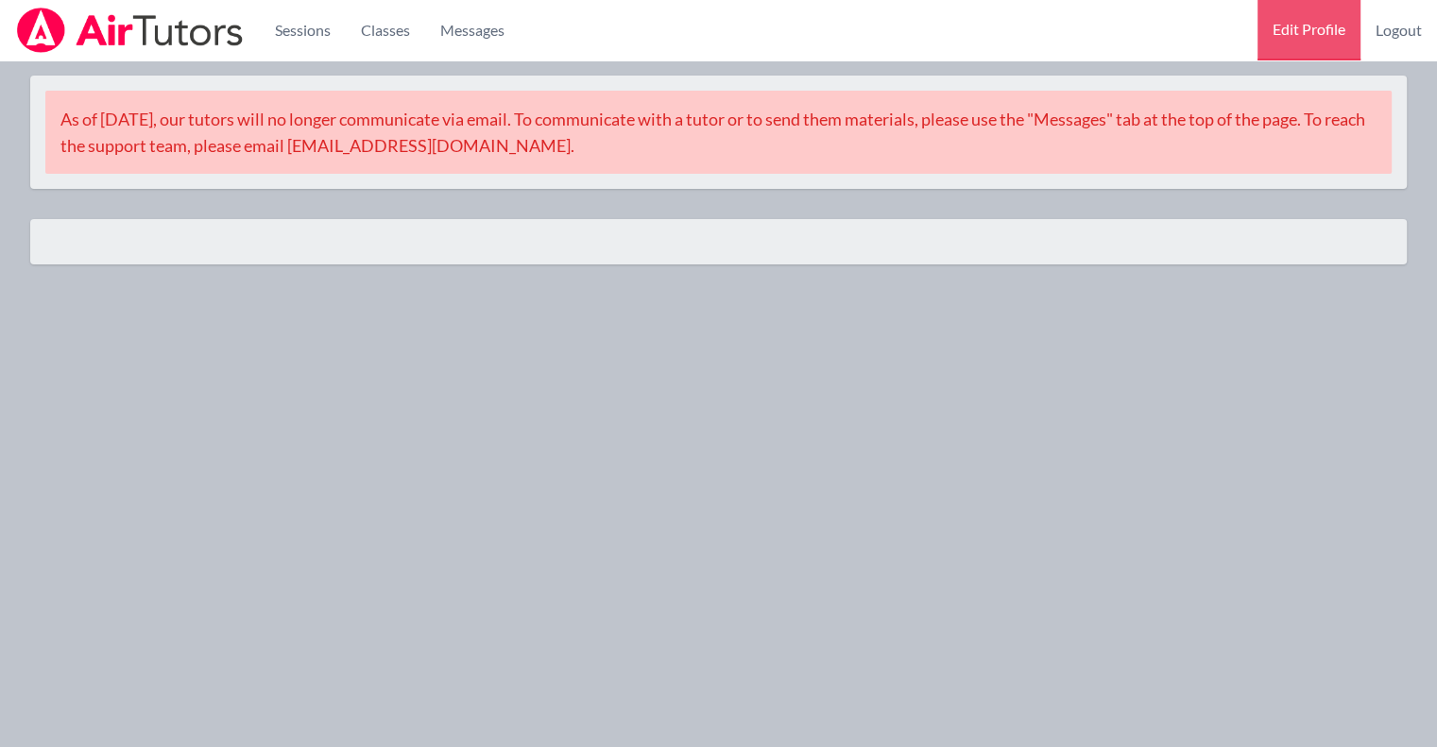
select select "Pacific"
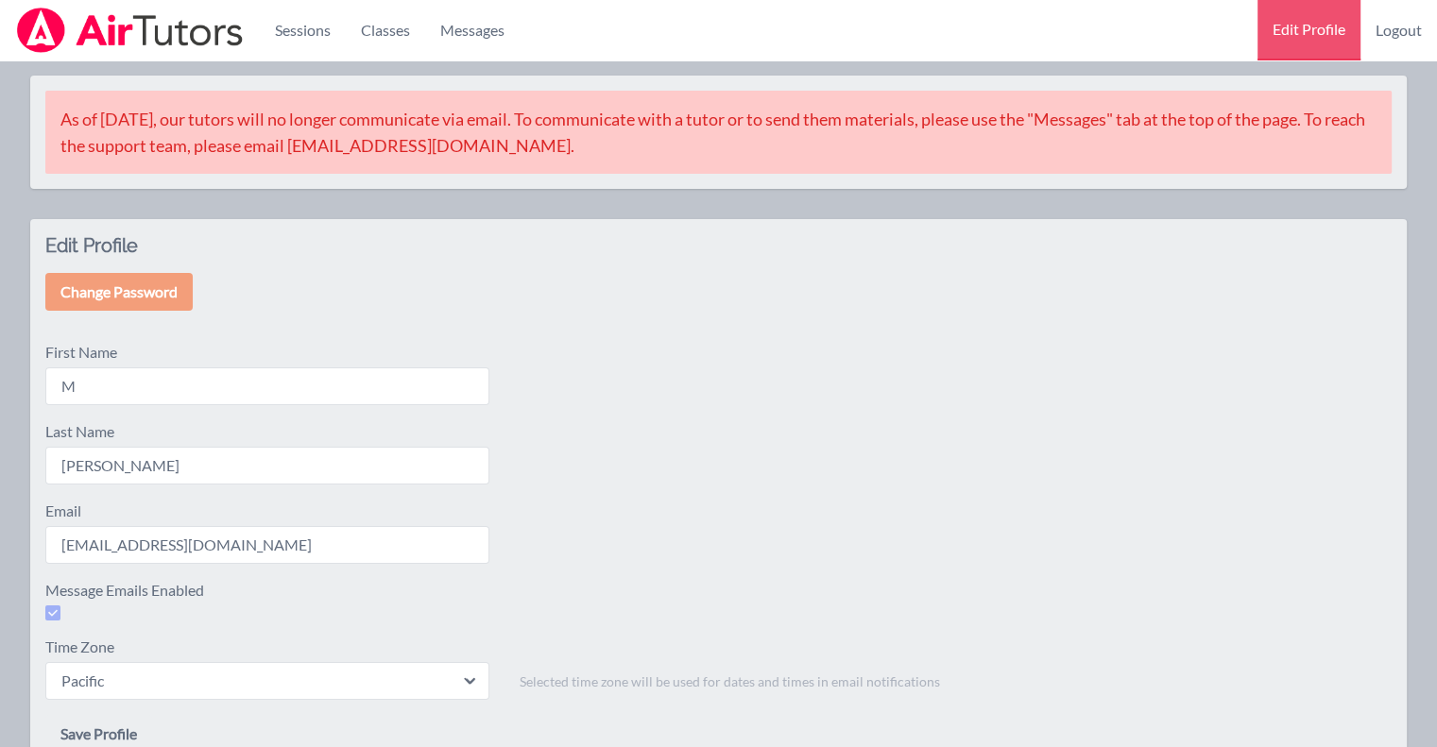
scroll to position [112, 0]
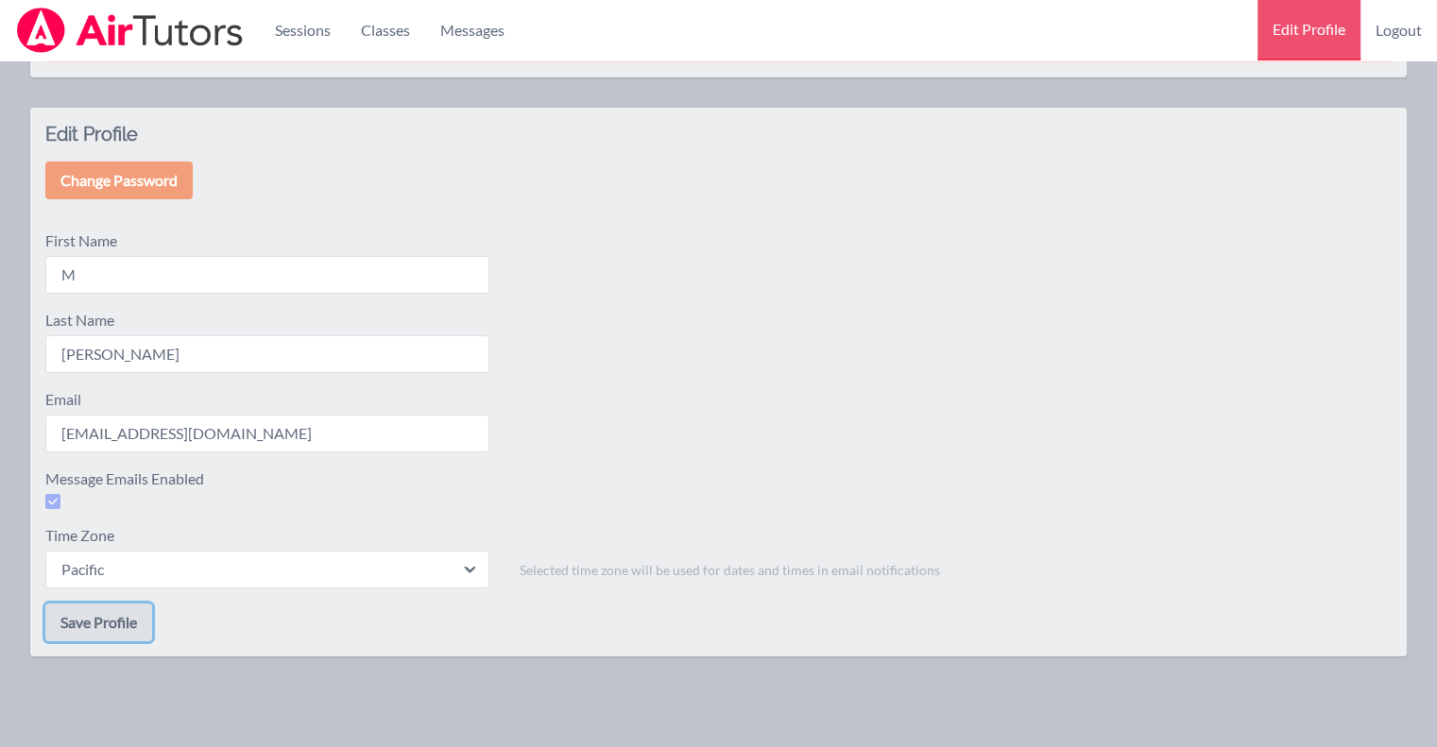
click at [97, 627] on button "Save Profile" at bounding box center [98, 623] width 107 height 38
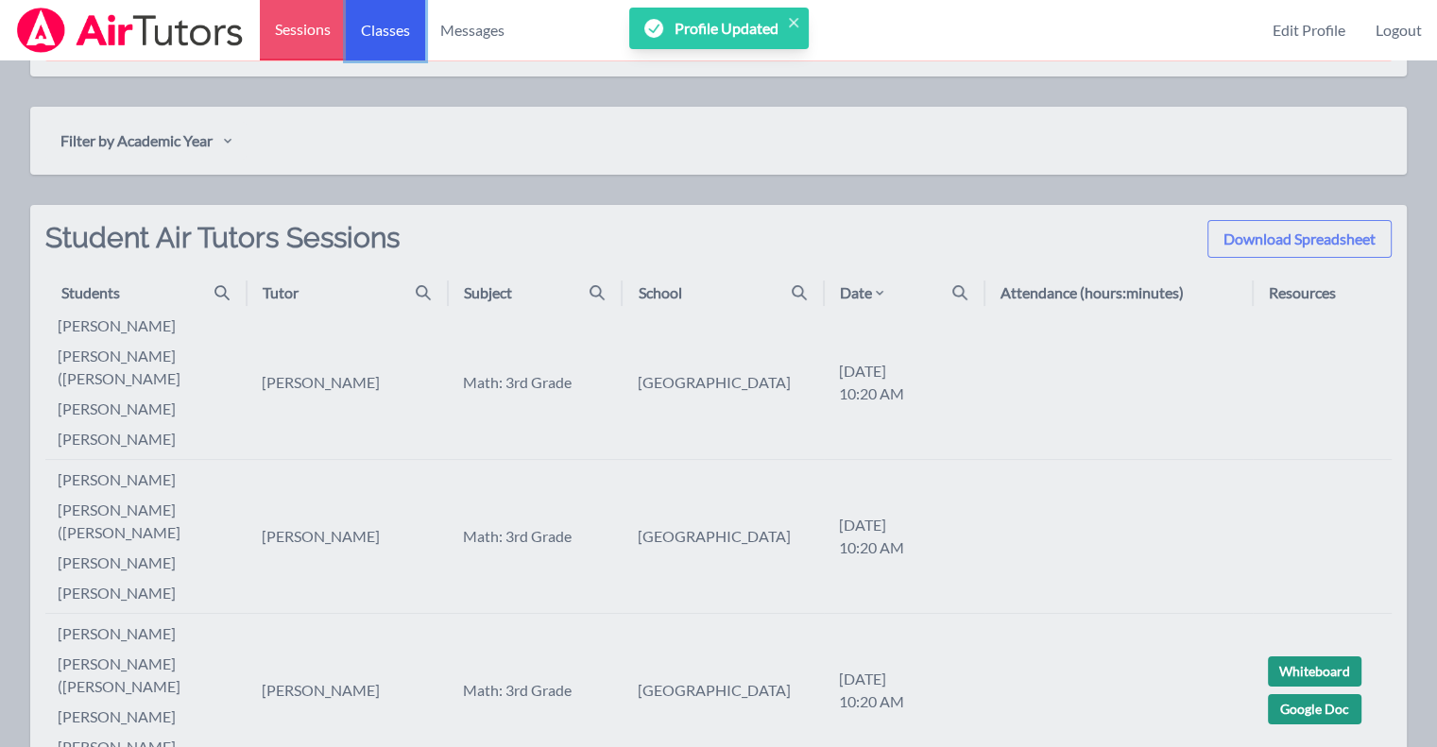
click at [385, 33] on link "Classes" at bounding box center [385, 30] width 79 height 60
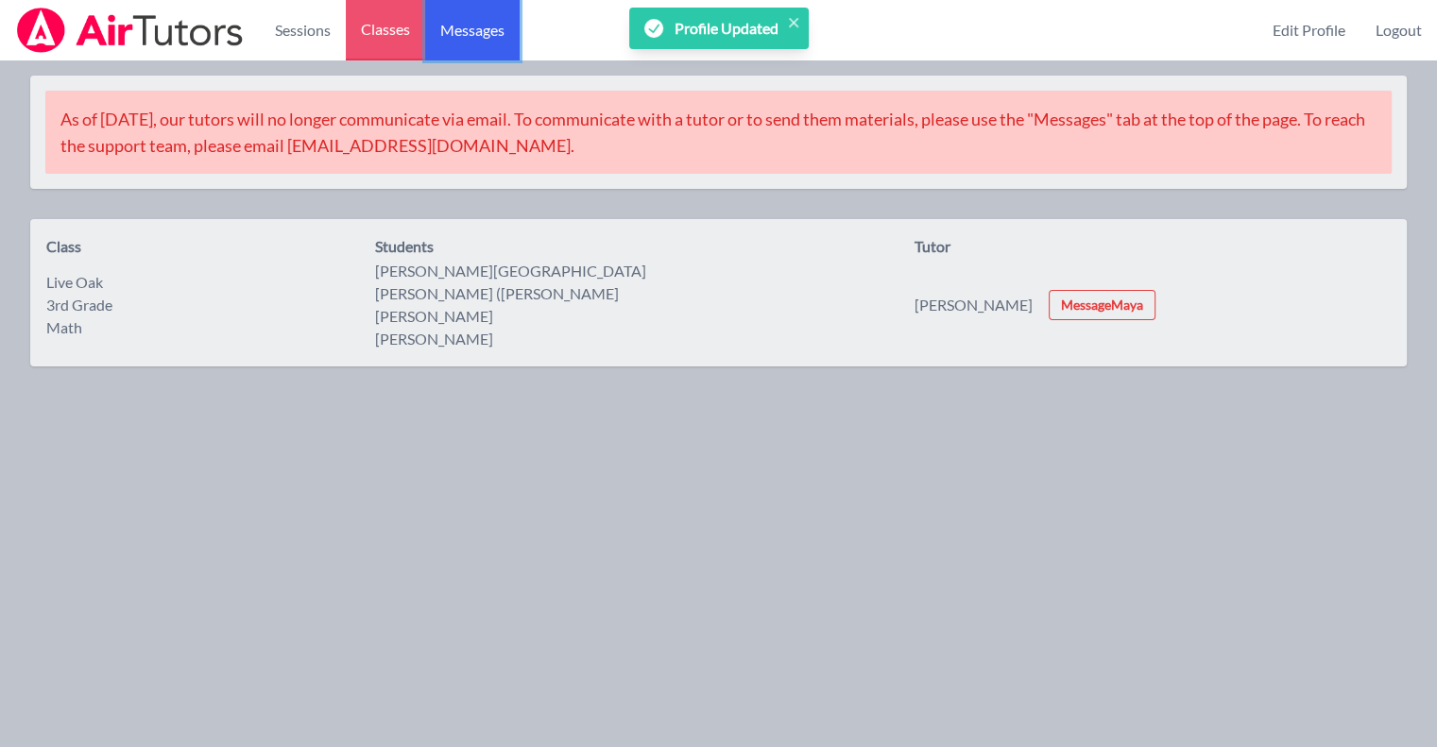
click at [464, 27] on span "Messages" at bounding box center [472, 30] width 64 height 23
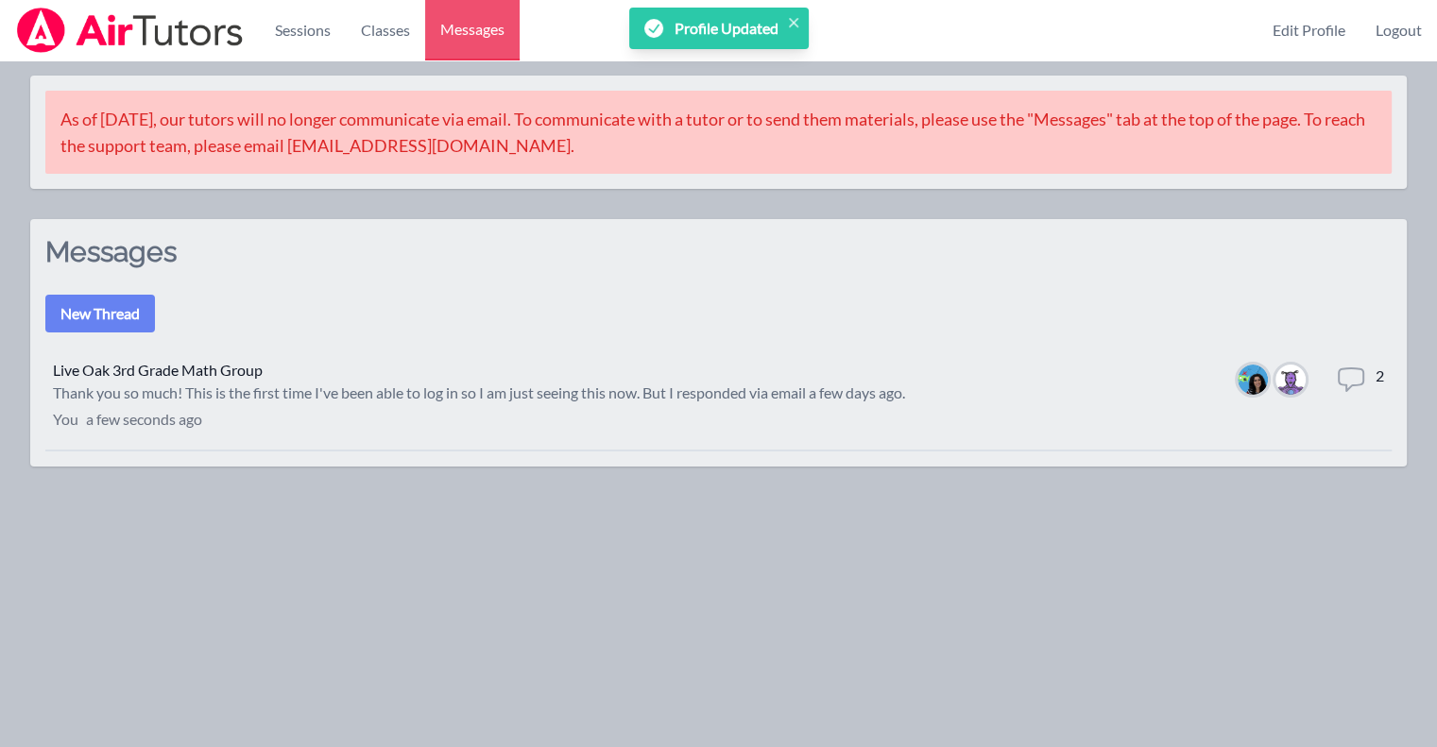
click at [1309, 368] on dl "Members Total messages 2" at bounding box center [1307, 395] width 154 height 60
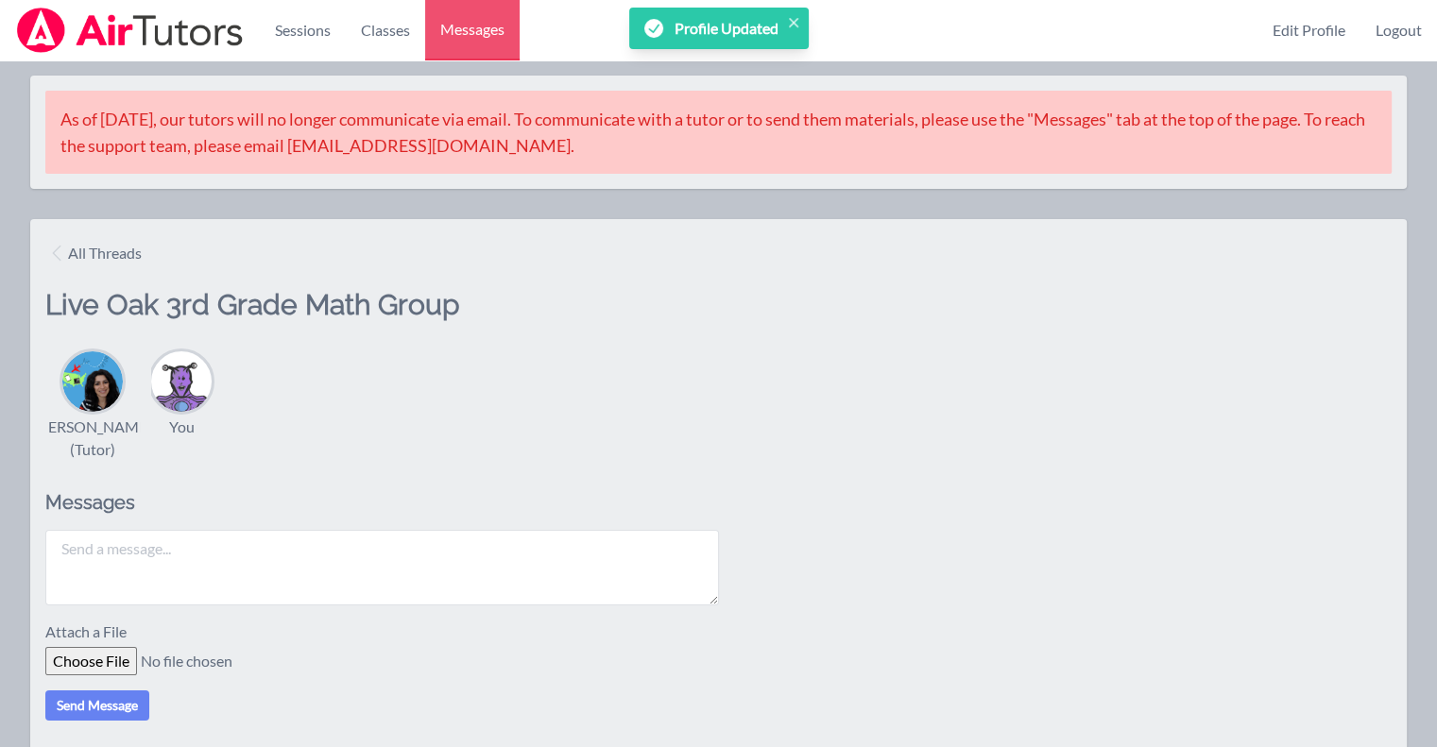
click at [187, 368] on img at bounding box center [181, 381] width 60 height 60
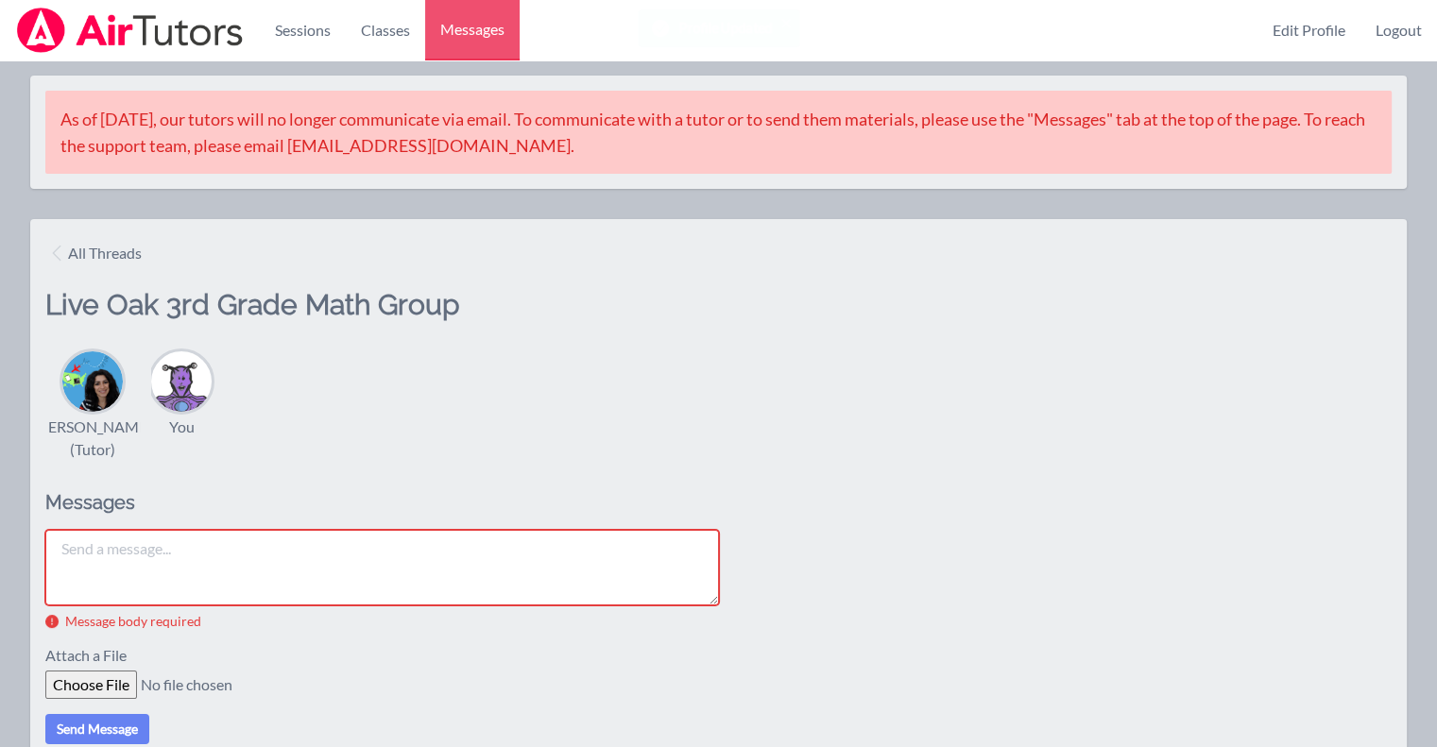
click at [187, 368] on img at bounding box center [181, 381] width 60 height 60
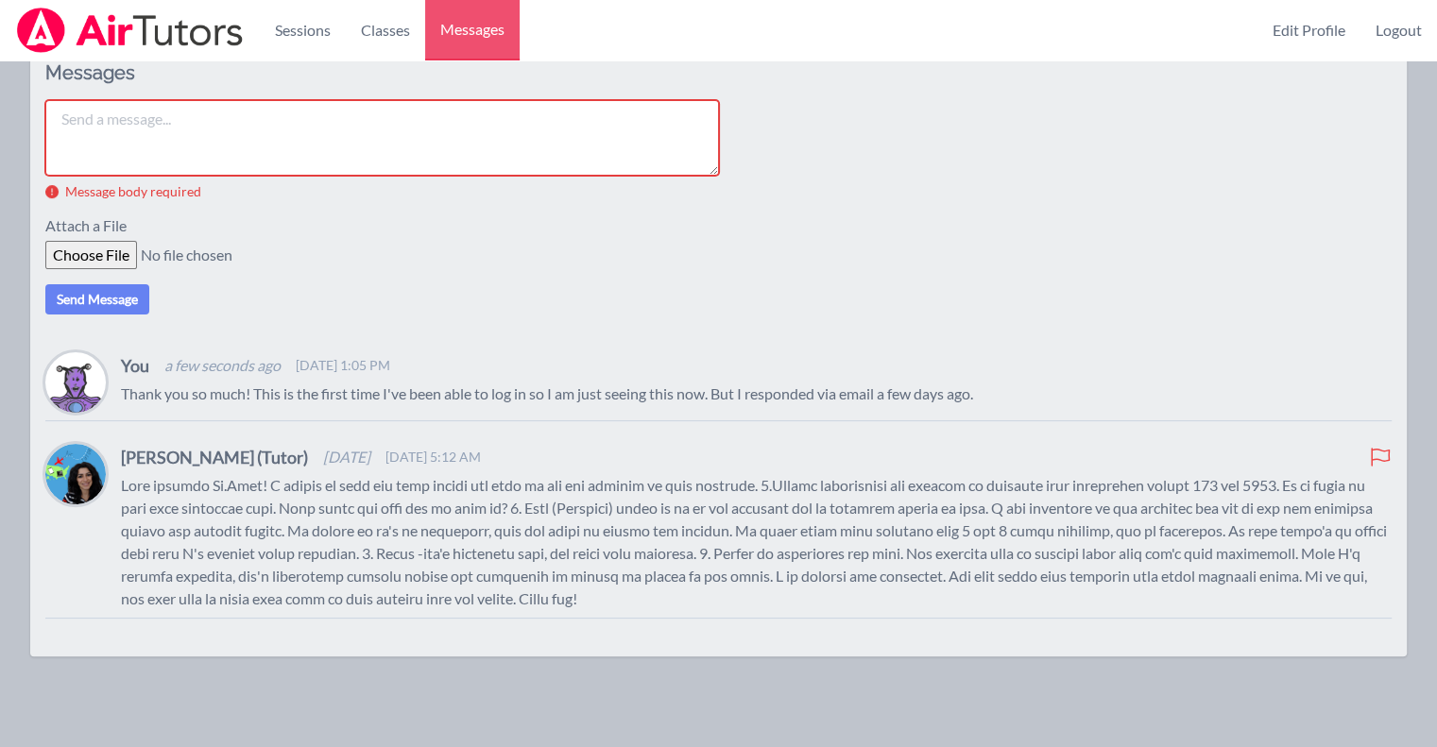
scroll to position [465, 0]
click at [84, 390] on img at bounding box center [75, 382] width 60 height 60
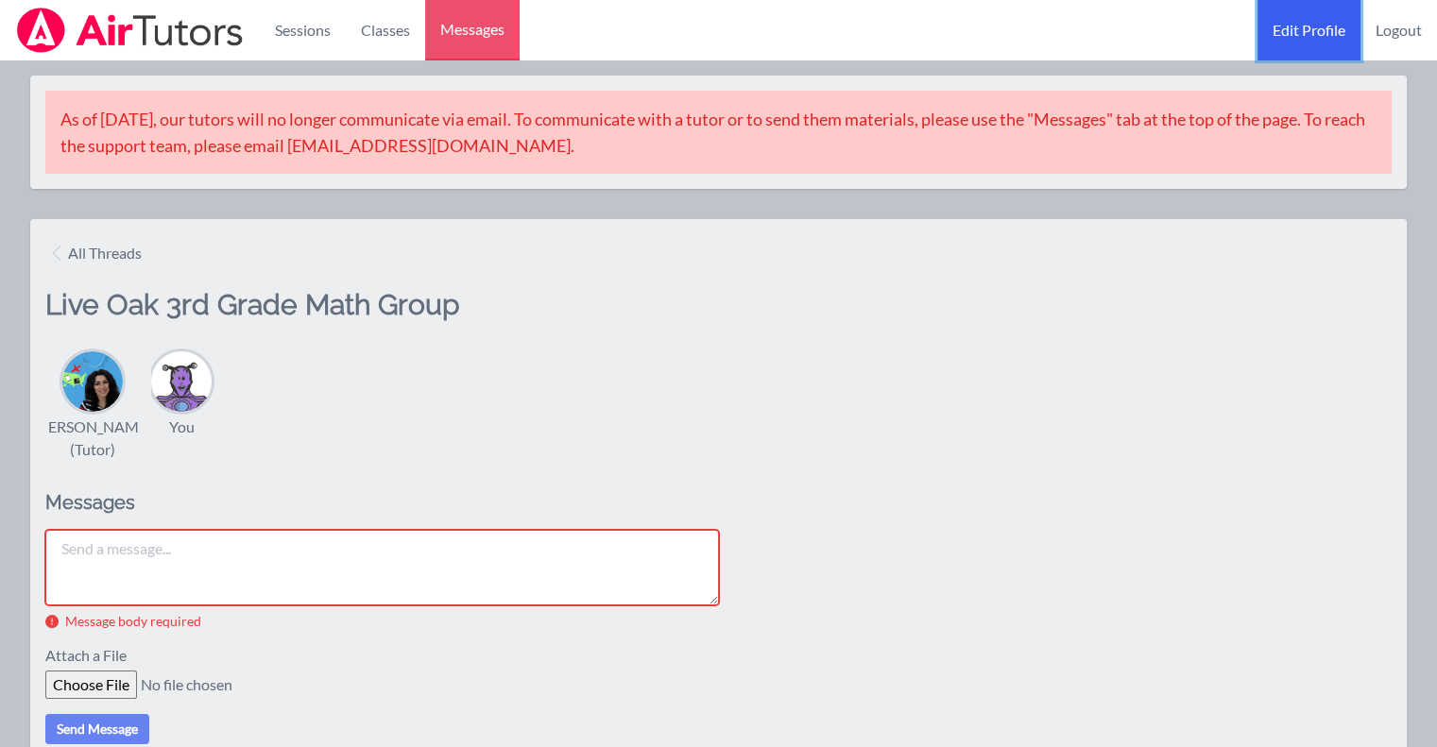
click at [1317, 35] on link "Edit Profile" at bounding box center [1308, 30] width 103 height 60
select select "Pacific"
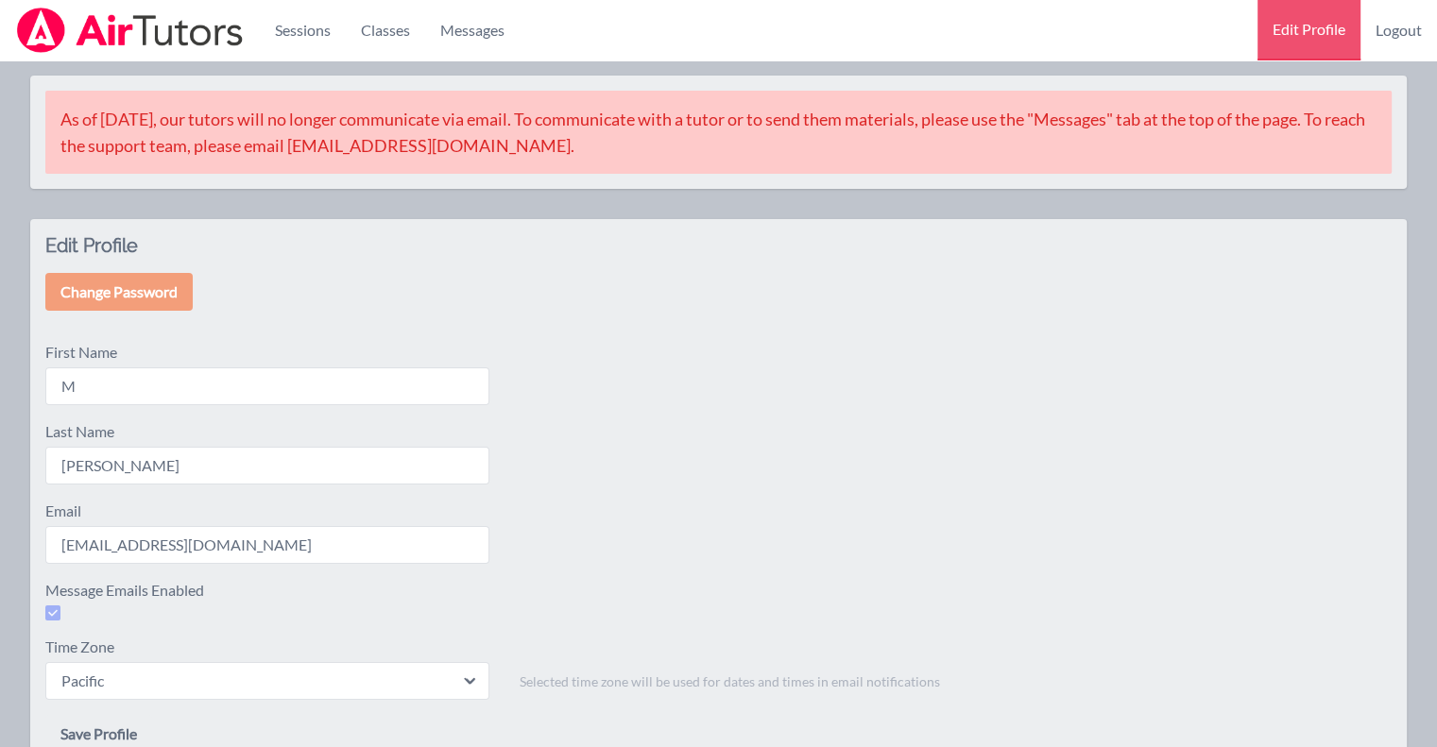
scroll to position [112, 0]
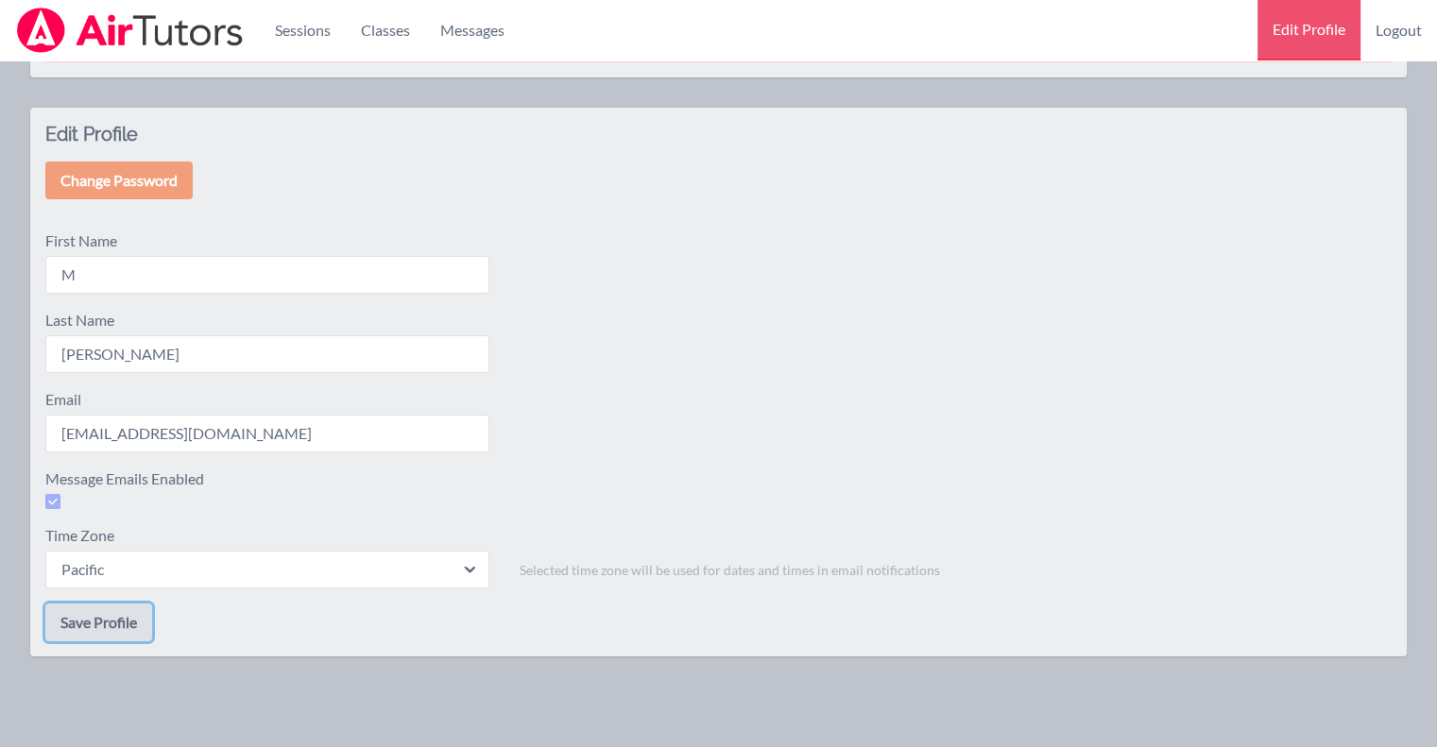
click at [111, 626] on button "Save Profile" at bounding box center [98, 623] width 107 height 38
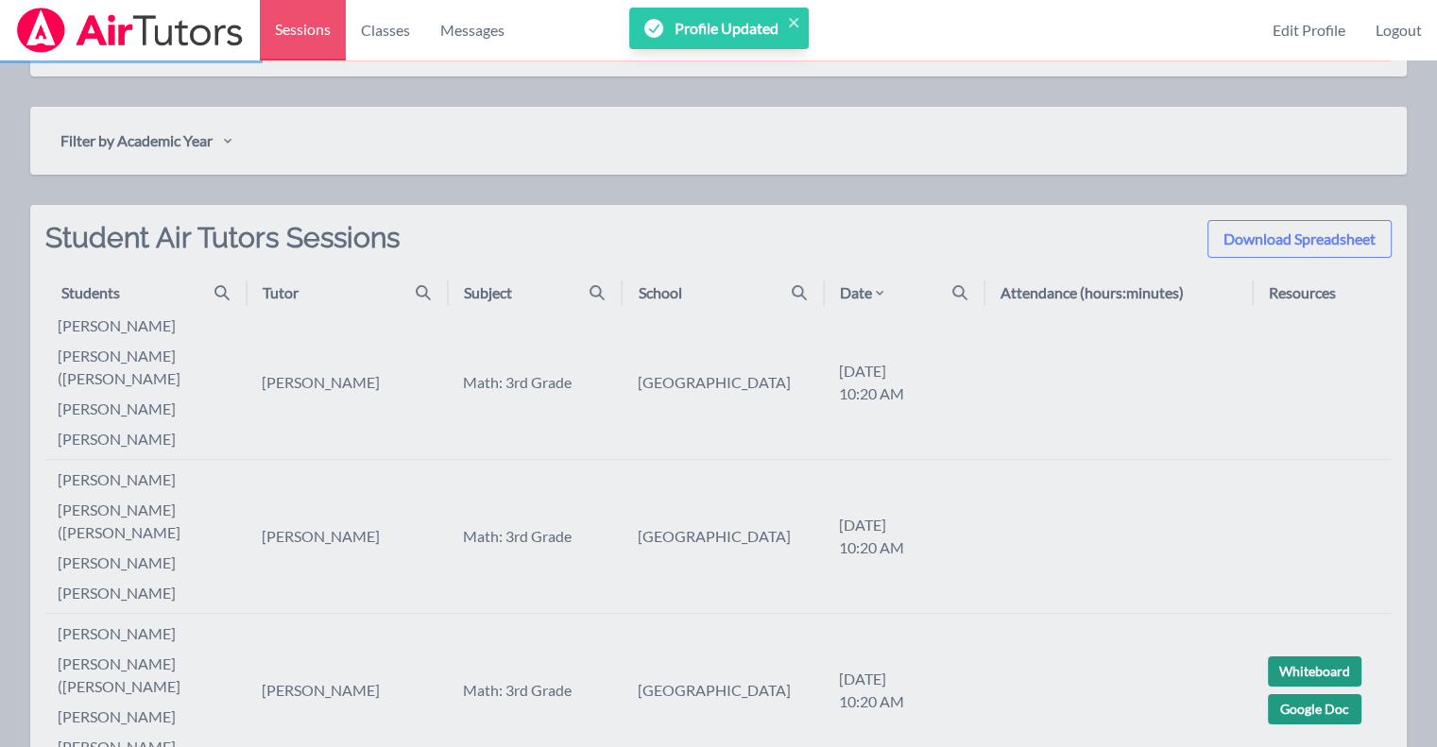
click at [177, 37] on img at bounding box center [130, 30] width 230 height 45
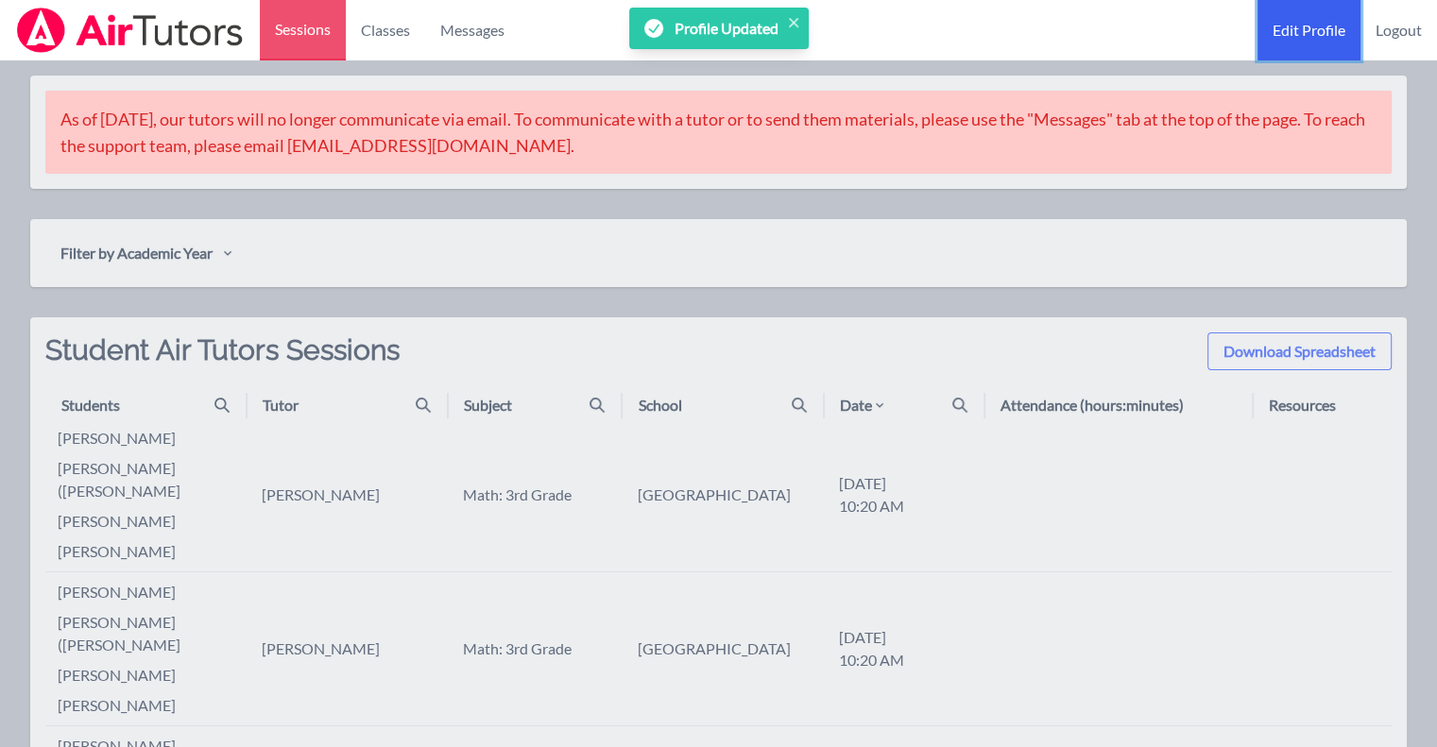
click at [1323, 29] on link "Edit Profile" at bounding box center [1308, 30] width 103 height 60
select select "Pacific"
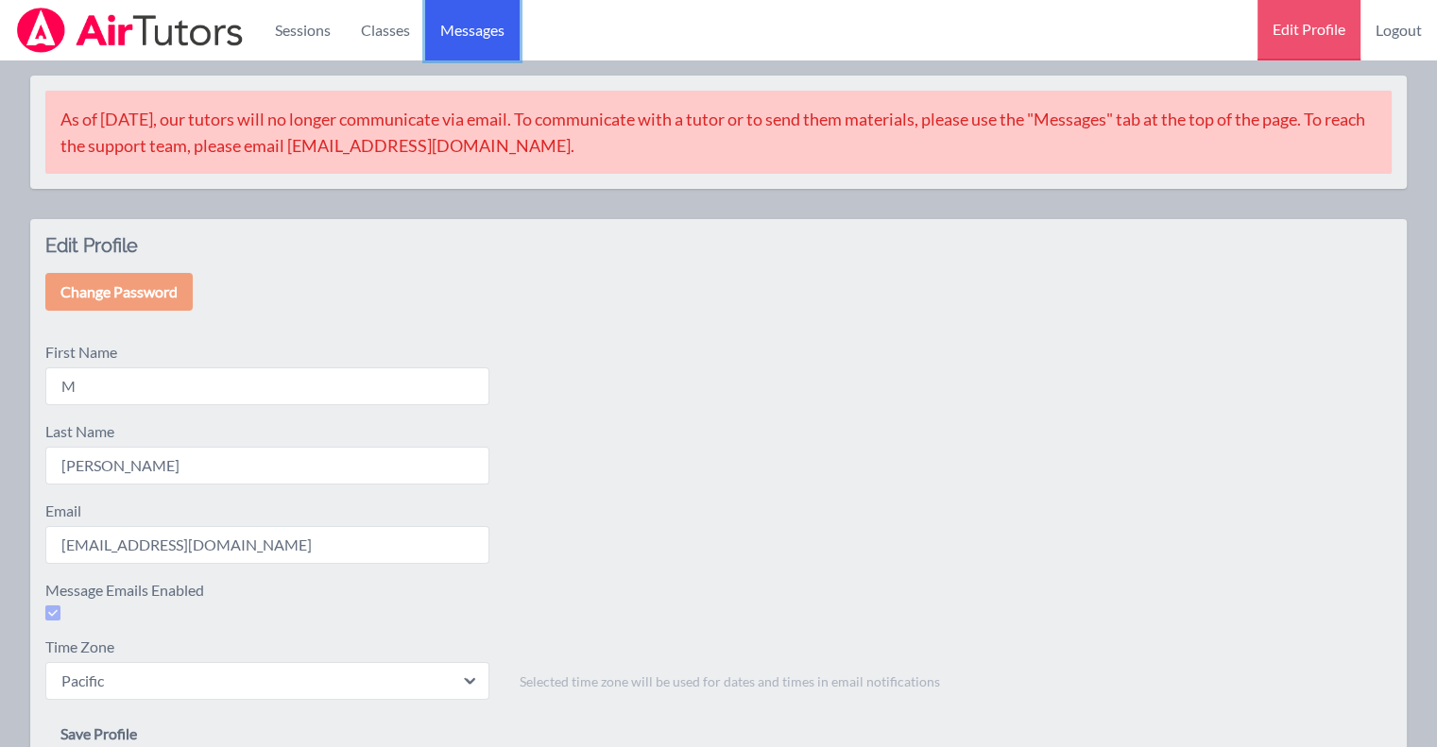
click at [465, 29] on span "Messages" at bounding box center [472, 30] width 64 height 23
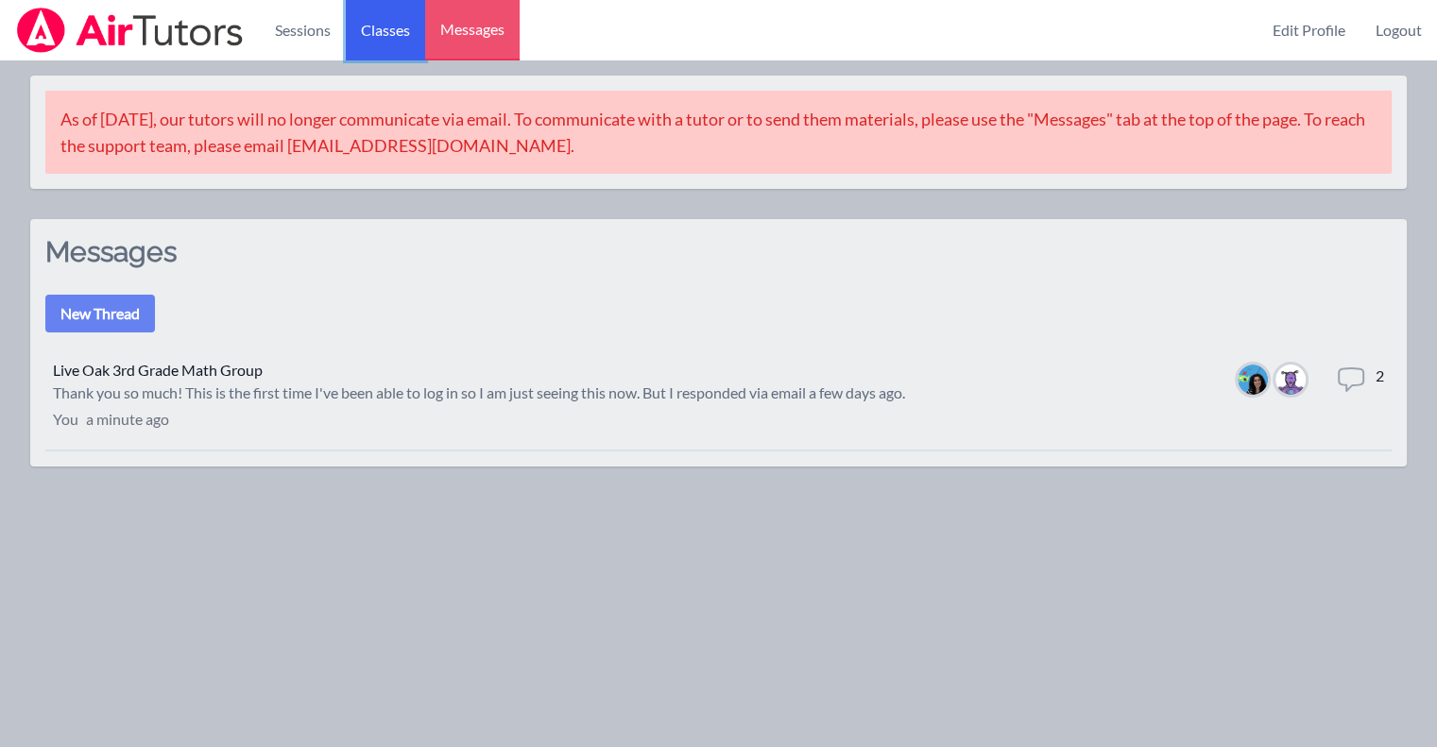
click at [376, 43] on link "Classes" at bounding box center [385, 30] width 79 height 60
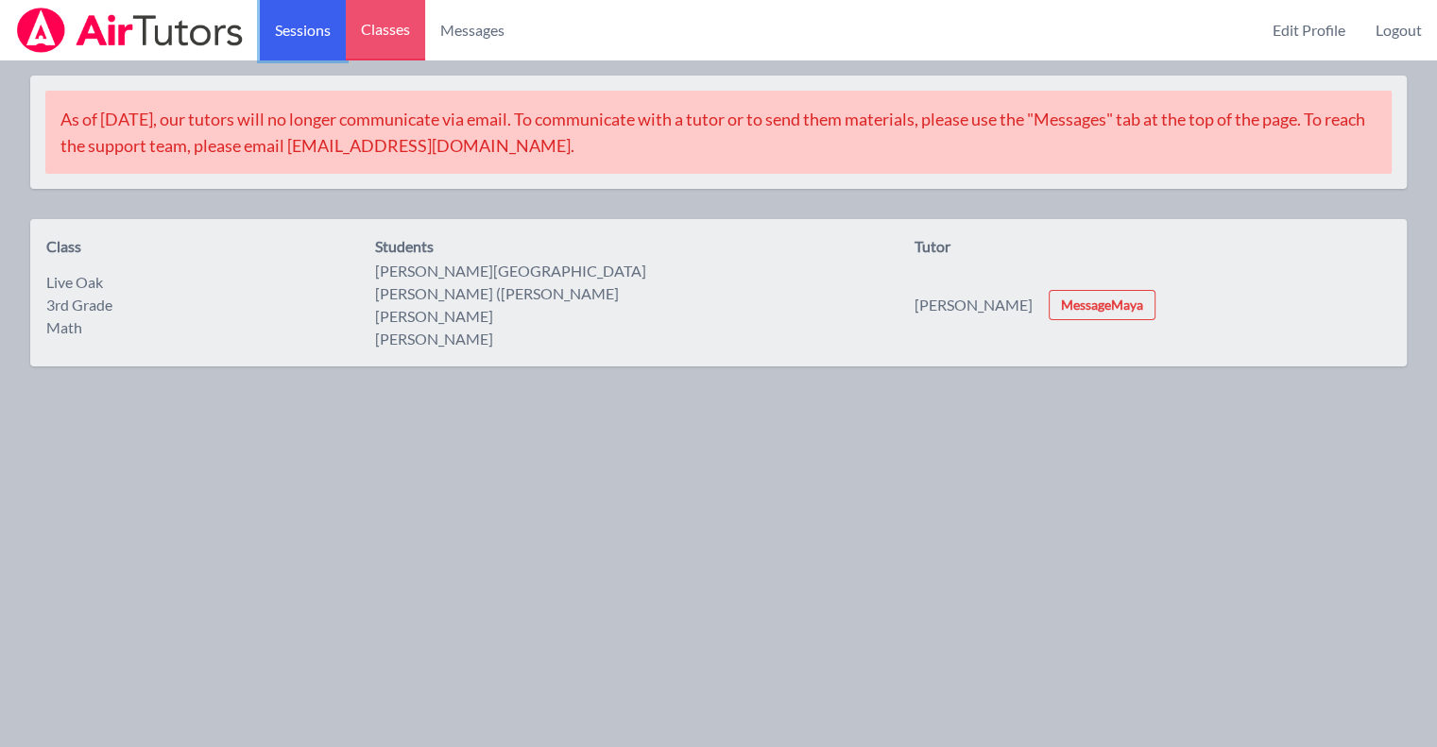
click at [323, 40] on link "Sessions" at bounding box center [303, 30] width 86 height 60
